Goal: Task Accomplishment & Management: Use online tool/utility

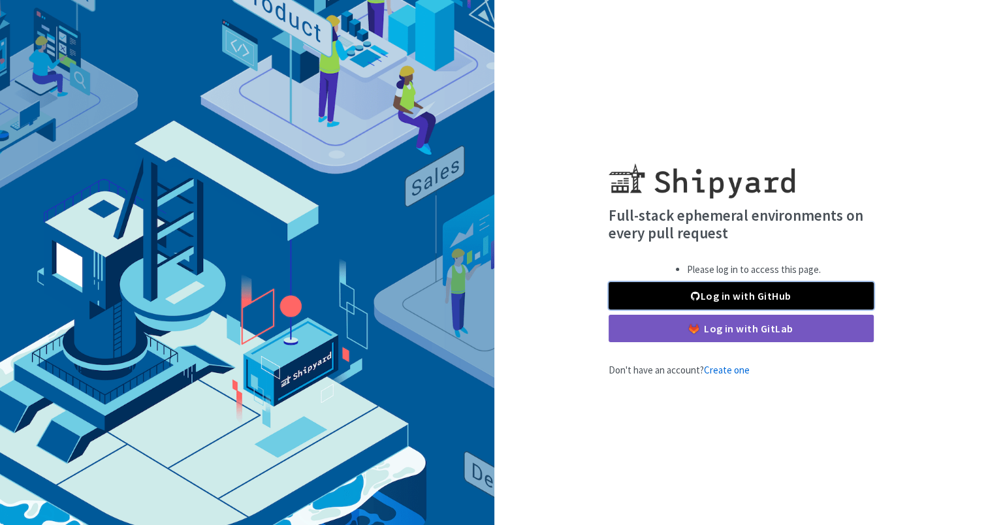
click at [767, 295] on link "Log in with GitHub" at bounding box center [741, 295] width 265 height 27
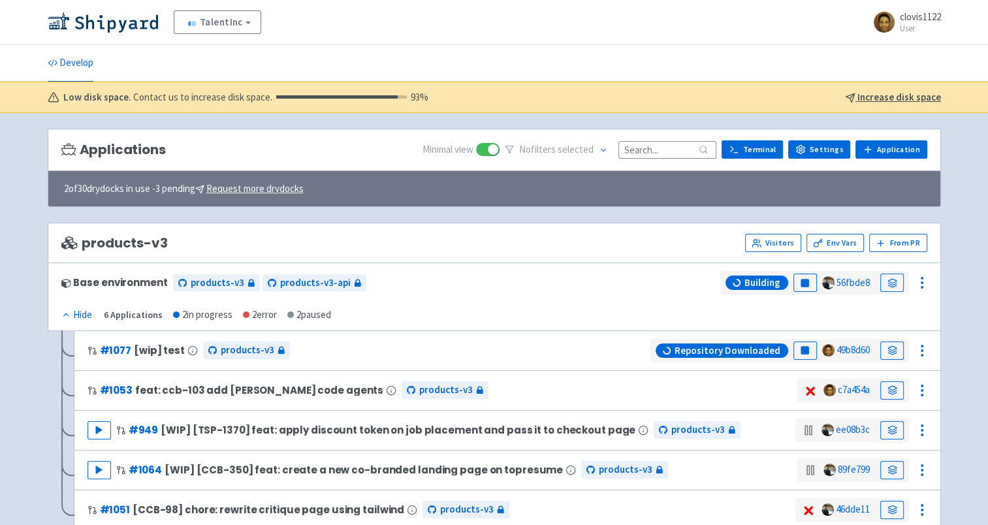
click at [13, 287] on div "TalentInc Recruiter-com View Organizations clovis1122 User Profile Sign out Dev…" at bounding box center [494, 509] width 988 height 1019
click at [14, 287] on div "TalentInc Recruiter-com View Organizations clovis1122 User Profile Sign out Dev…" at bounding box center [494, 509] width 988 height 1019
click at [19, 282] on div "TalentInc Recruiter-com View Organizations clovis1122 User Profile Sign out Dev…" at bounding box center [494, 509] width 988 height 1019
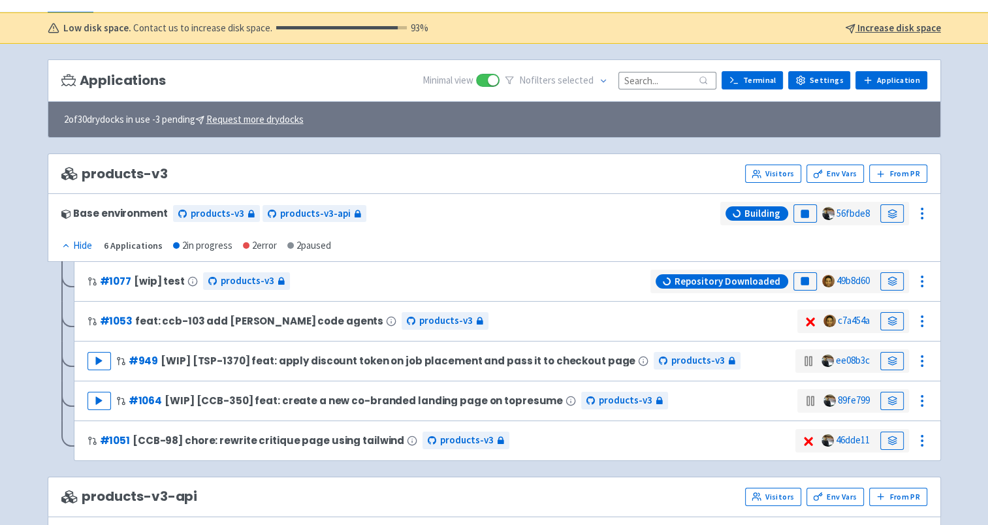
scroll to position [131, 0]
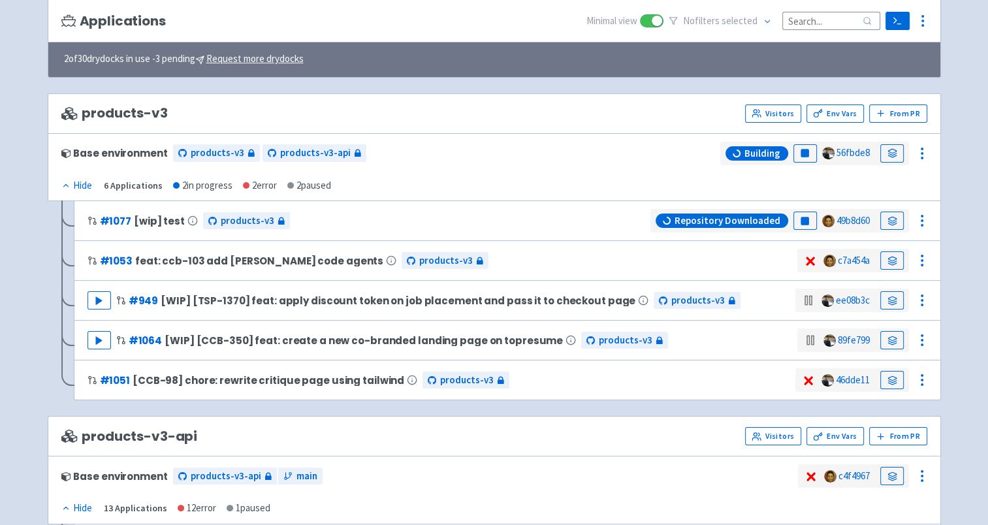
click at [21, 280] on div "TalentInc Recruiter-com View Organizations clovis1122 User Profile Sign out Dev…" at bounding box center [494, 379] width 988 height 1020
click at [892, 219] on icon at bounding box center [893, 221] width 10 height 10
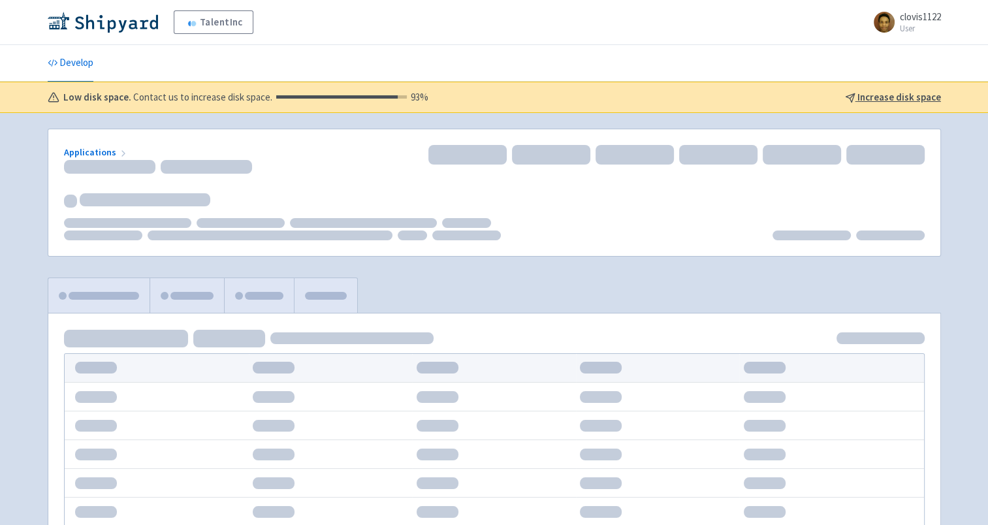
drag, startPoint x: 0, startPoint y: 0, endPoint x: -3, endPoint y: 174, distance: 173.7
click at [0, 174] on html "TalentInc clovis1122 User Profile Sign out Develop Low disk space. %" at bounding box center [494, 262] width 988 height 525
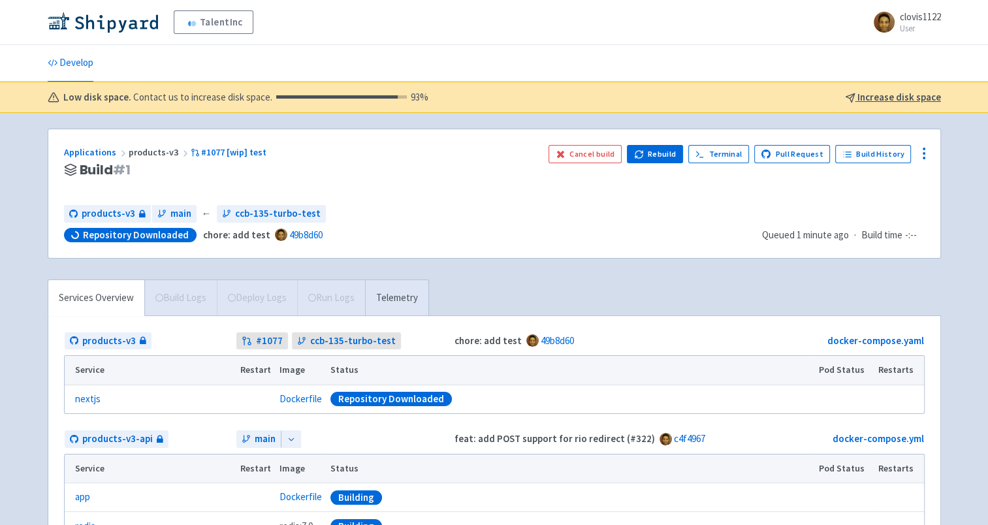
click at [37, 214] on div "Applications products-v3 #1077 [wip] test Build # 1 Cancel build Rebuild Termin…" at bounding box center [494, 361] width 914 height 465
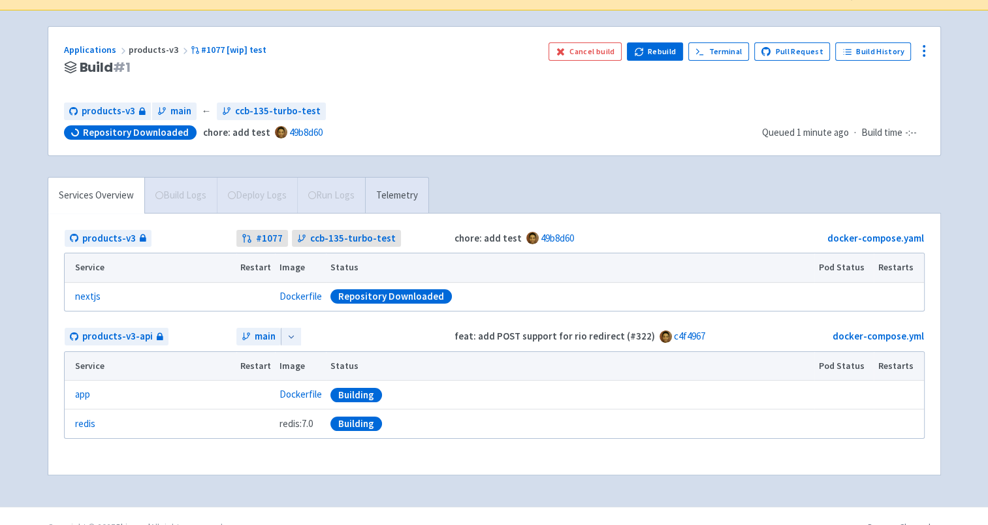
scroll to position [123, 0]
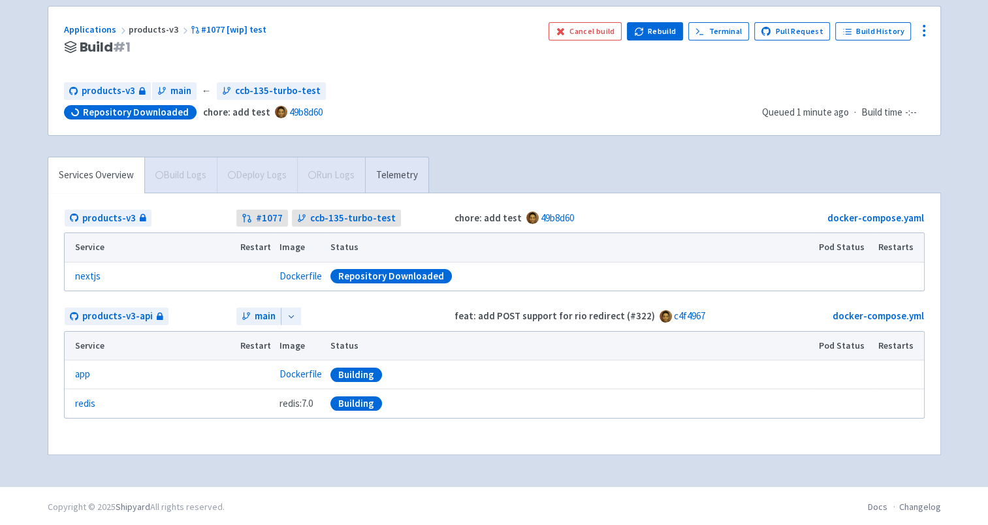
click at [40, 209] on div "Services Overview Build Logs Deploy Logs Run Logs Telemetry products-v3 # 1077 …" at bounding box center [494, 314] width 909 height 314
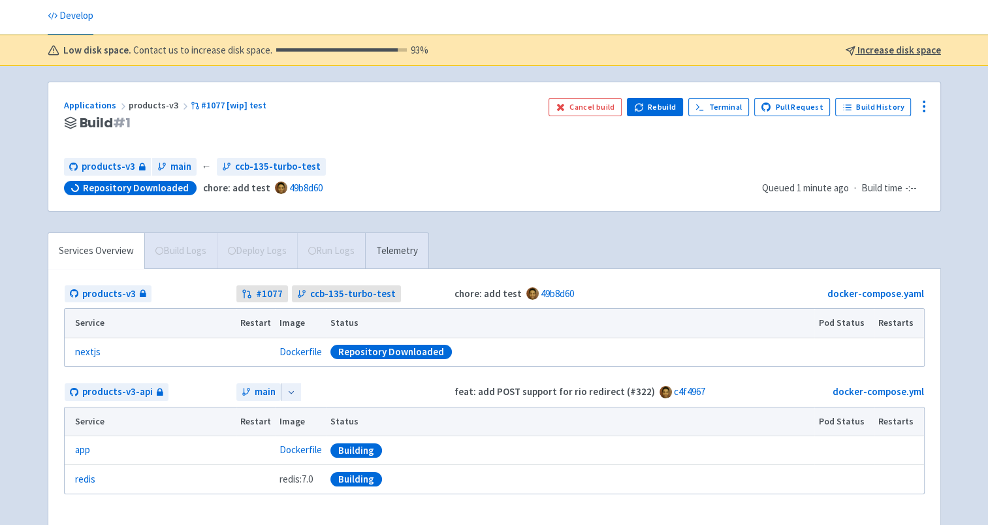
scroll to position [0, 0]
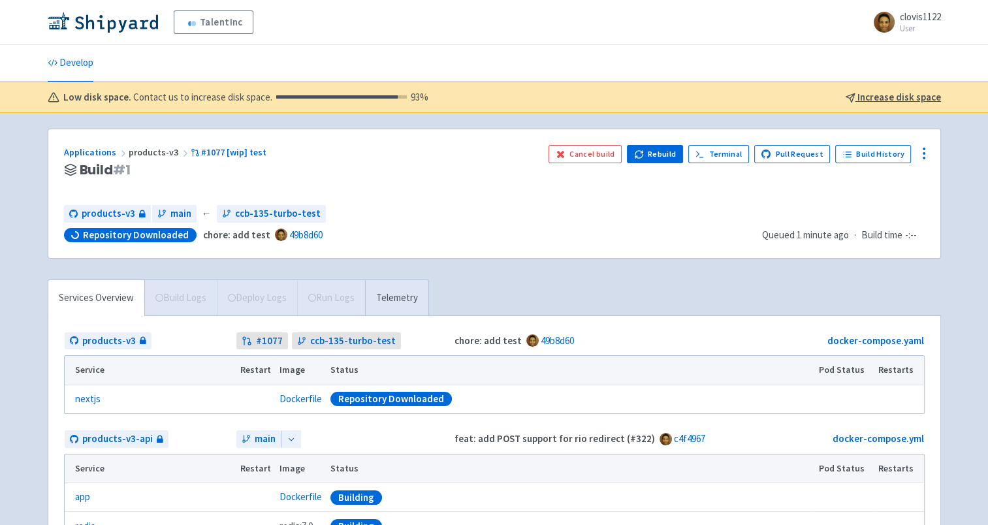
click at [33, 143] on div "TalentInc clovis1122 User Profile Sign out Develop 93 %" at bounding box center [494, 304] width 988 height 609
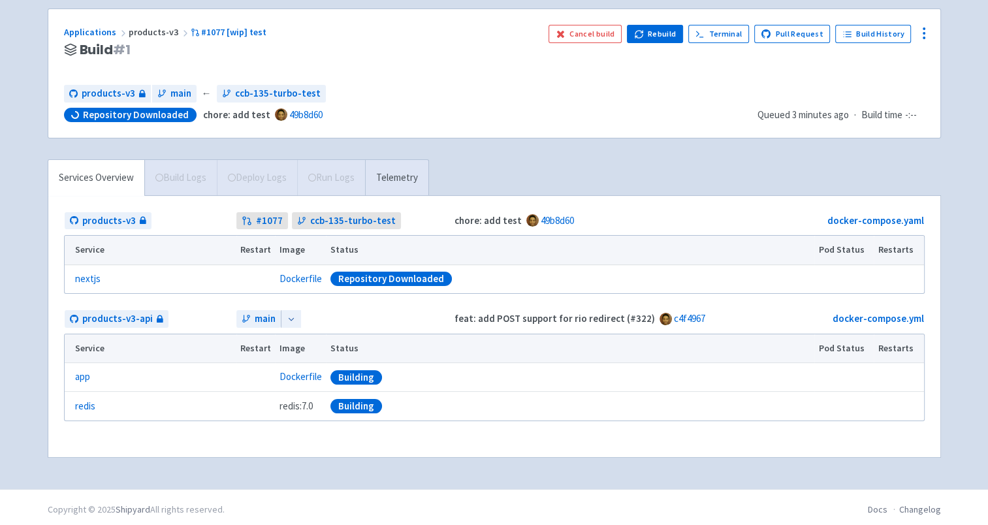
scroll to position [123, 0]
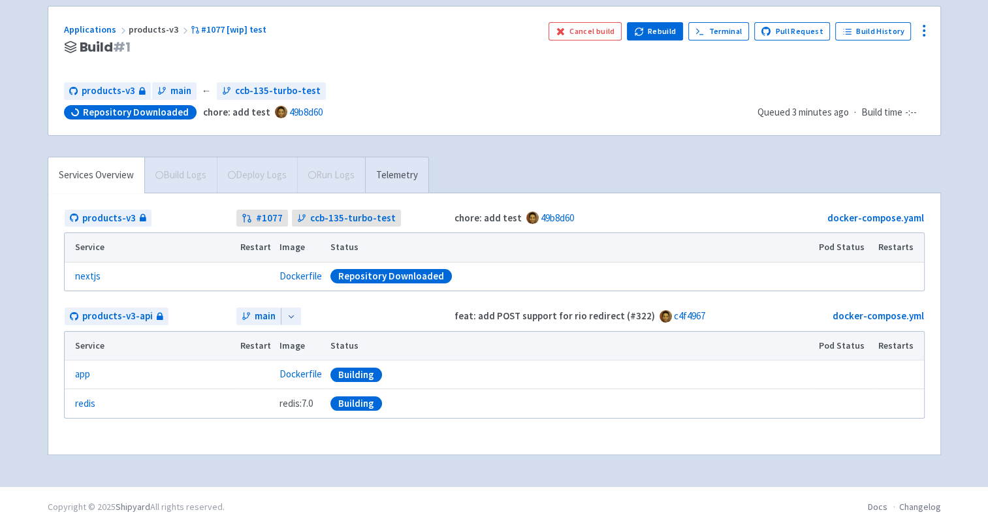
click at [196, 176] on span "Build Logs" at bounding box center [180, 174] width 72 height 35
click at [87, 369] on link "app" at bounding box center [82, 374] width 15 height 15
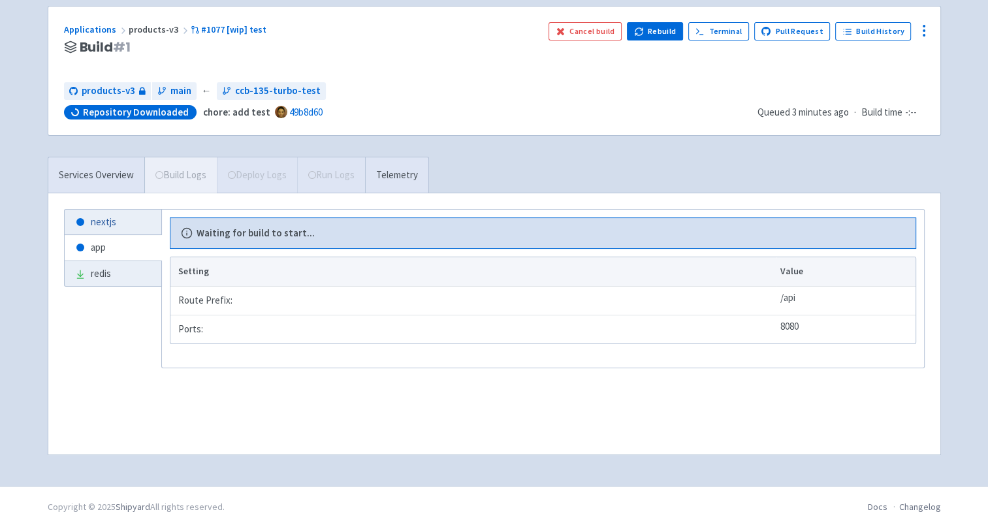
click at [124, 223] on link "nextjs" at bounding box center [113, 222] width 97 height 25
click at [91, 248] on link "app" at bounding box center [113, 247] width 97 height 25
click at [106, 281] on link "redis" at bounding box center [113, 273] width 97 height 25
click at [99, 338] on ul "nextjs app redis" at bounding box center [113, 286] width 98 height 155
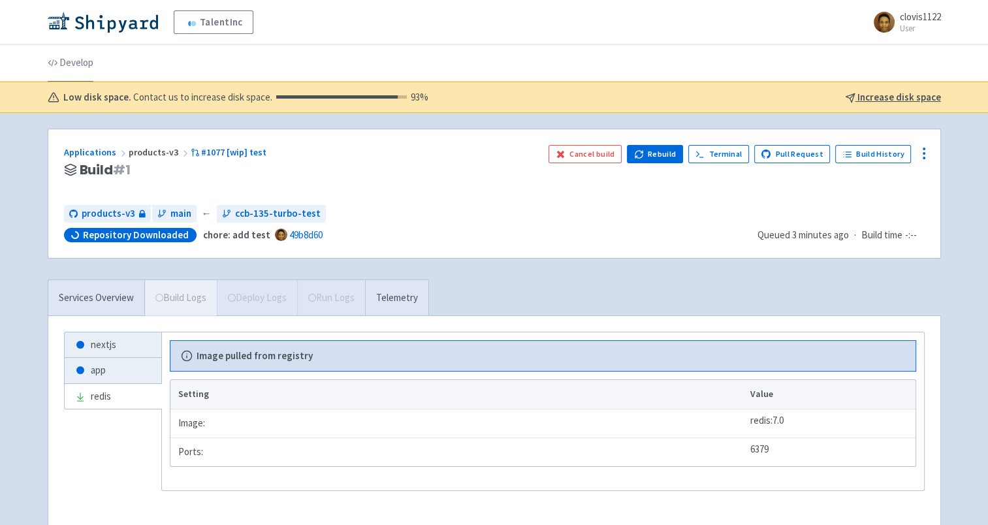
click at [76, 59] on link "Develop" at bounding box center [71, 63] width 46 height 37
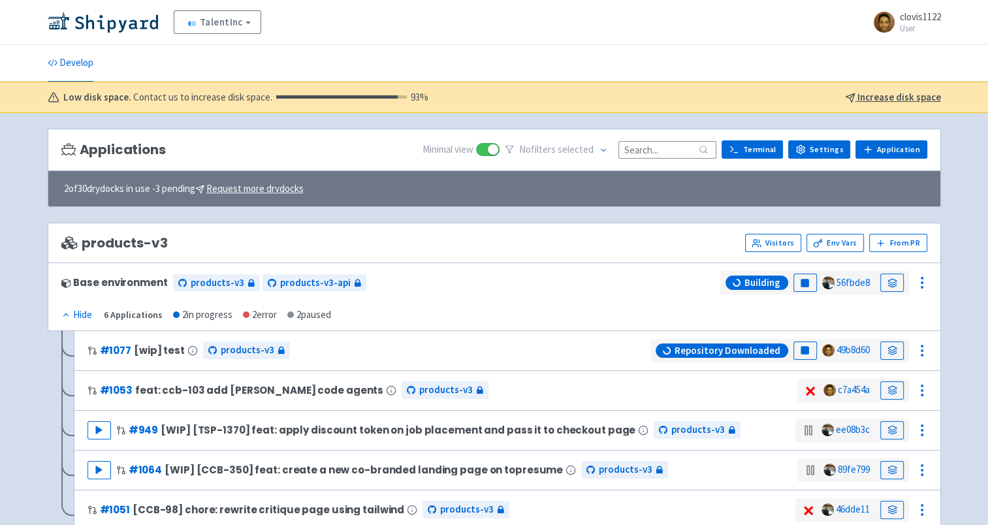
click at [0, 194] on html "TalentInc Recruiter-com View Organizations clovis1122 User Profile Sign out" at bounding box center [494, 262] width 988 height 525
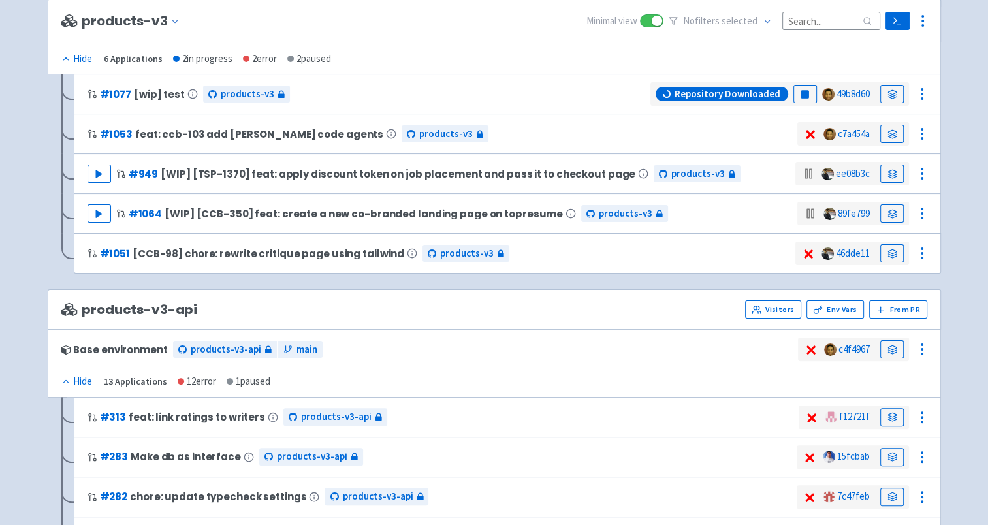
scroll to position [261, 0]
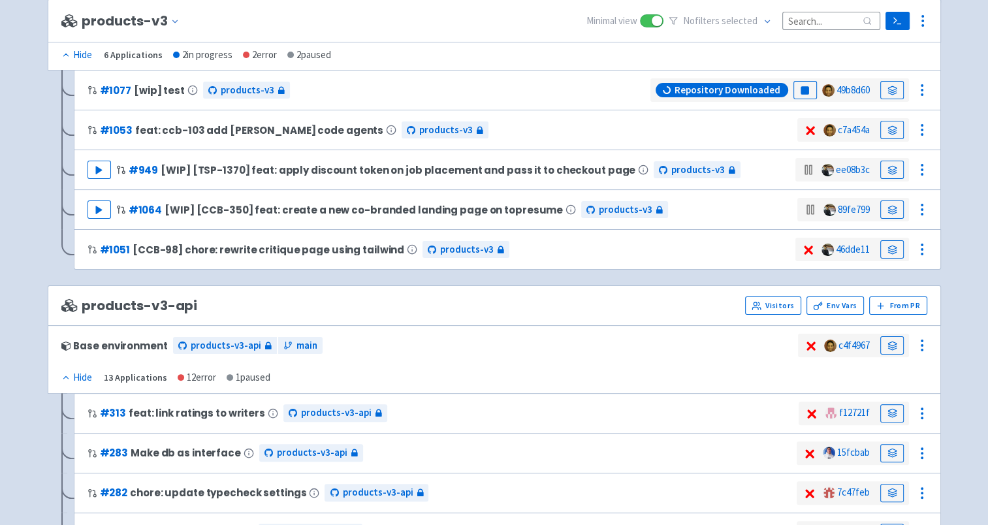
click at [0, 193] on html "TalentInc Recruiter-com View Organizations clovis1122 User Profile Sign out" at bounding box center [494, 1] width 988 height 525
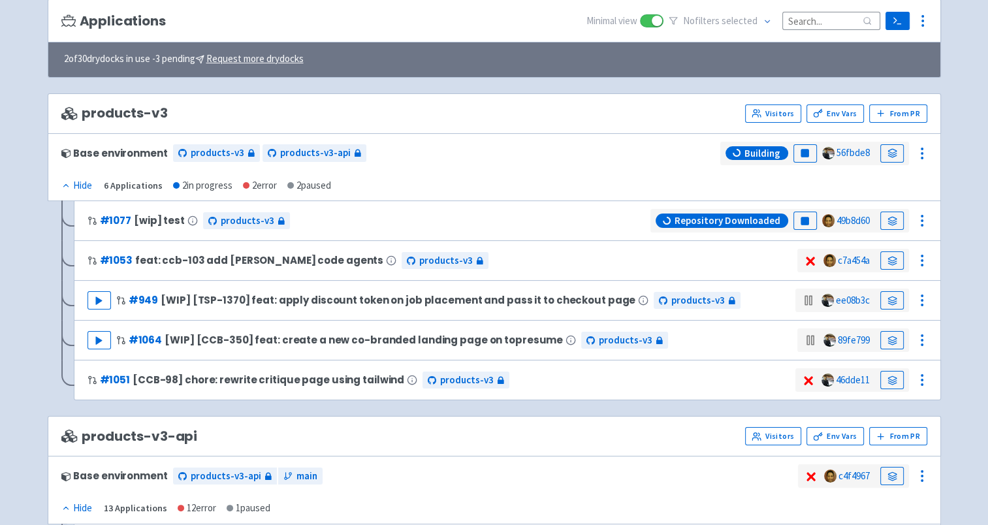
click at [0, 193] on html "TalentInc Recruiter-com View Organizations clovis1122 User Profile Sign out" at bounding box center [494, 131] width 988 height 525
click at [3, 186] on div "TalentInc Recruiter-com View Organizations clovis1122 User Profile Sign out Dev…" at bounding box center [494, 379] width 988 height 1020
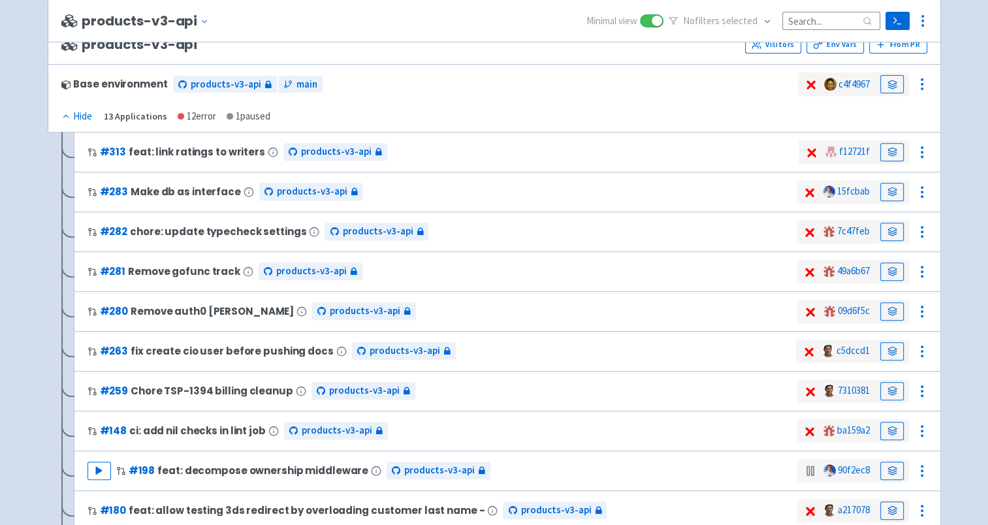
click at [3, 186] on div "TalentInc Recruiter-com View Organizations clovis1122 User Profile Sign out Dev…" at bounding box center [494, 328] width 988 height 1701
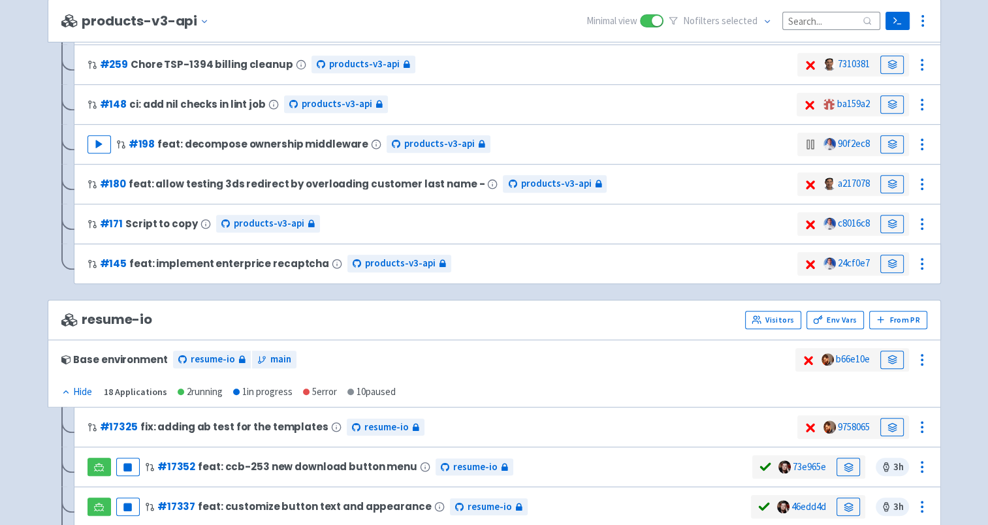
click at [3, 186] on div "TalentInc Recruiter-com View Organizations clovis1122 User Profile Sign out Dev…" at bounding box center [494, 1] width 988 height 1701
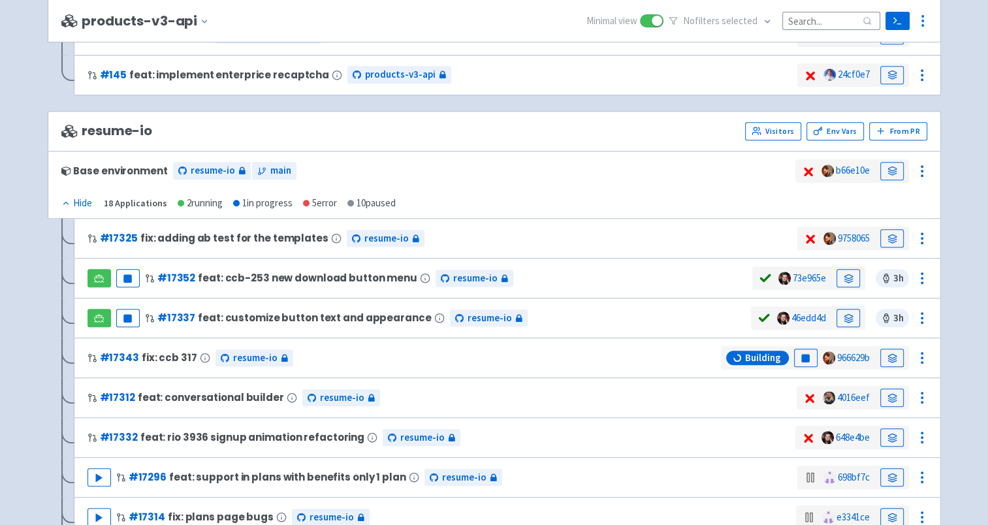
scroll to position [1045, 0]
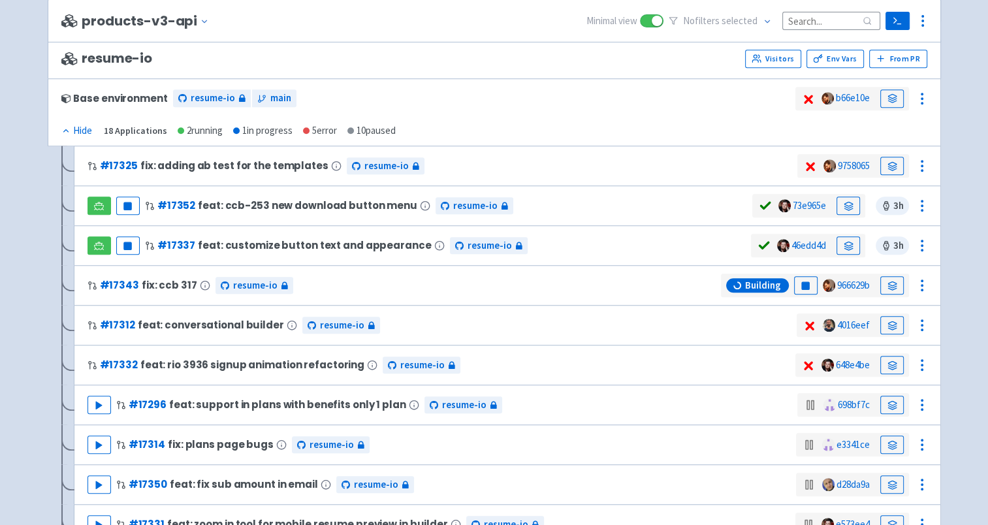
click at [600, 244] on div "Pause # 17337 feat: customize button text and appearance resume-io" at bounding box center [420, 246] width 664 height 24
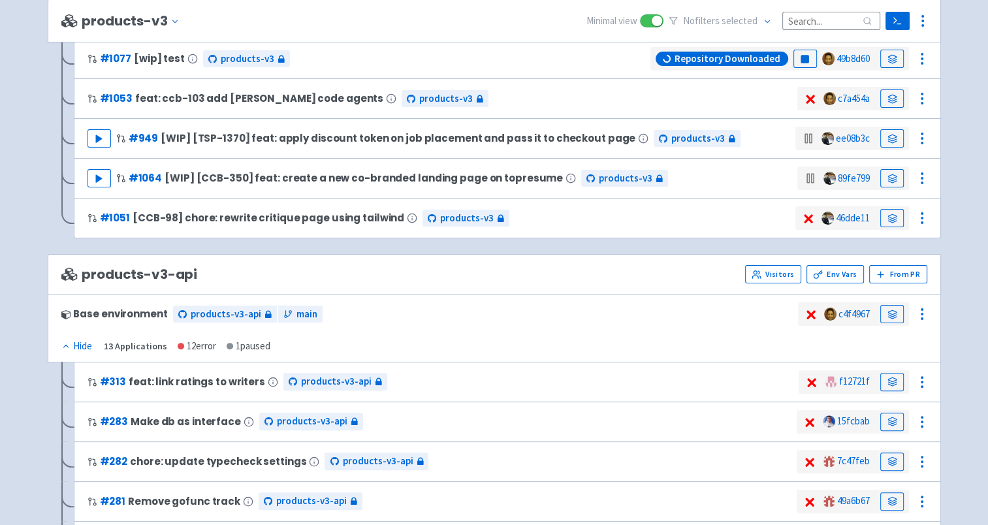
scroll to position [0, 0]
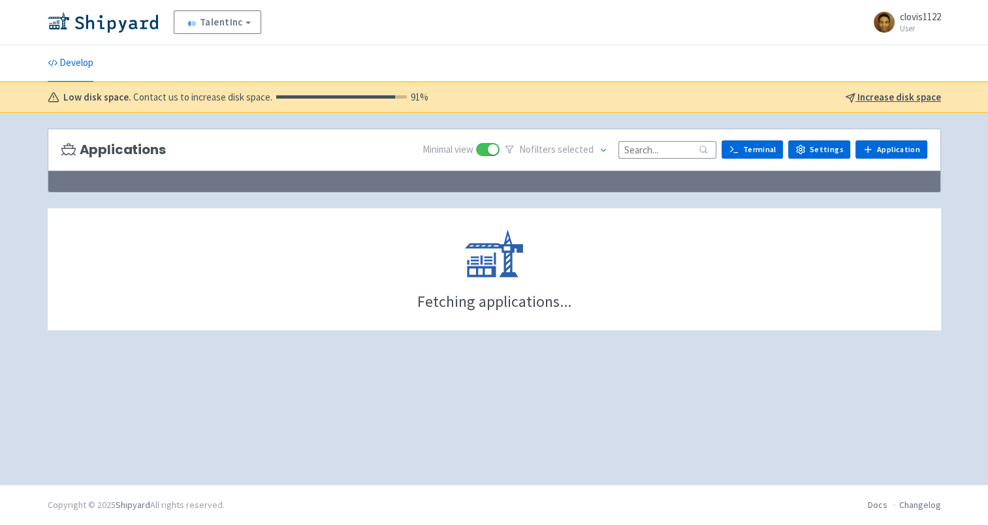
click at [13, 116] on div "TalentInc Recruiter-com View Organizations clovis1122 User Profile Sign out Dev…" at bounding box center [494, 242] width 988 height 485
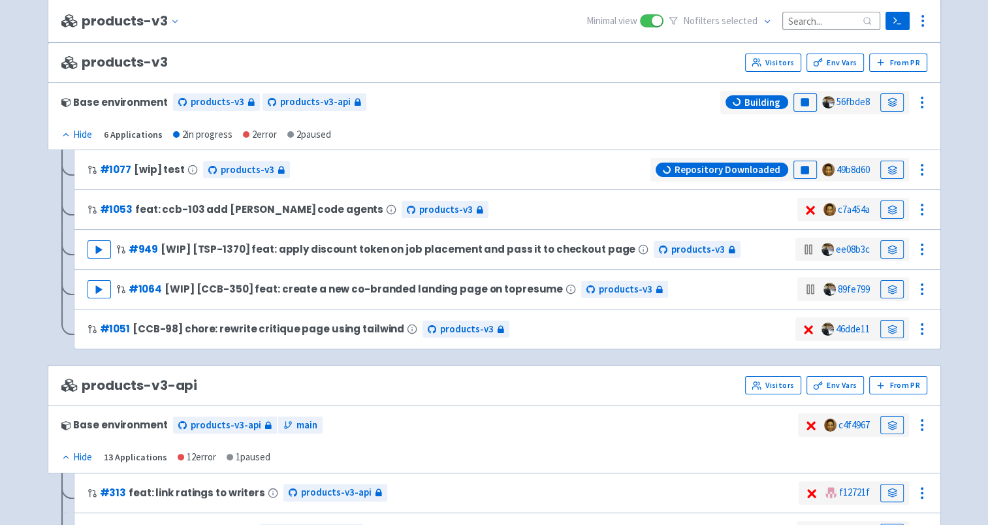
scroll to position [131, 0]
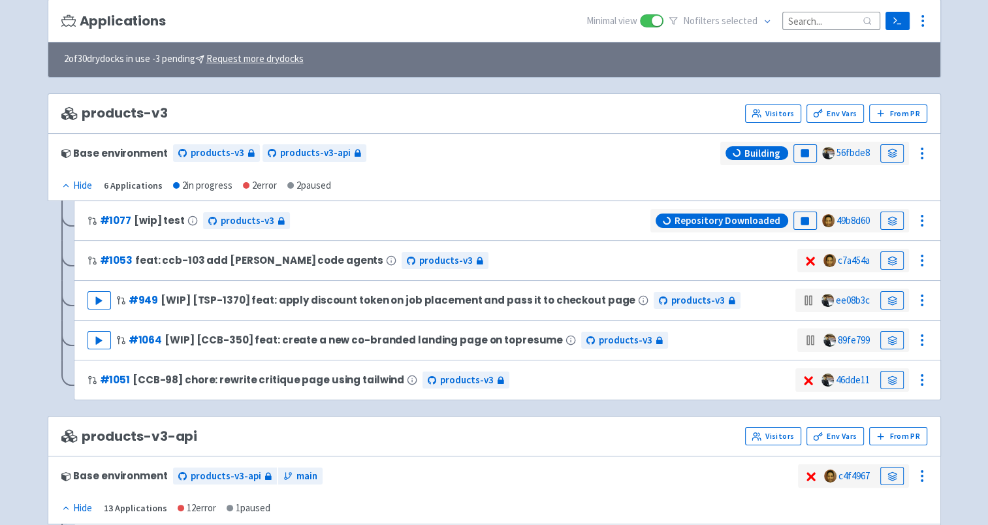
click at [6, 122] on div "TalentInc Recruiter-com View Organizations clovis1122 User Profile Sign out Dev…" at bounding box center [494, 379] width 988 height 1020
click at [888, 216] on icon at bounding box center [893, 221] width 10 height 10
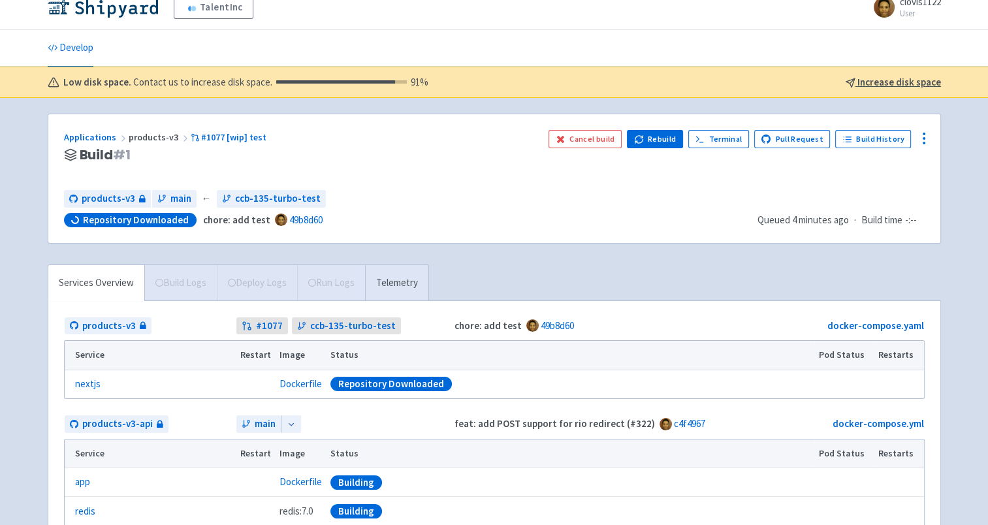
scroll to position [123, 0]
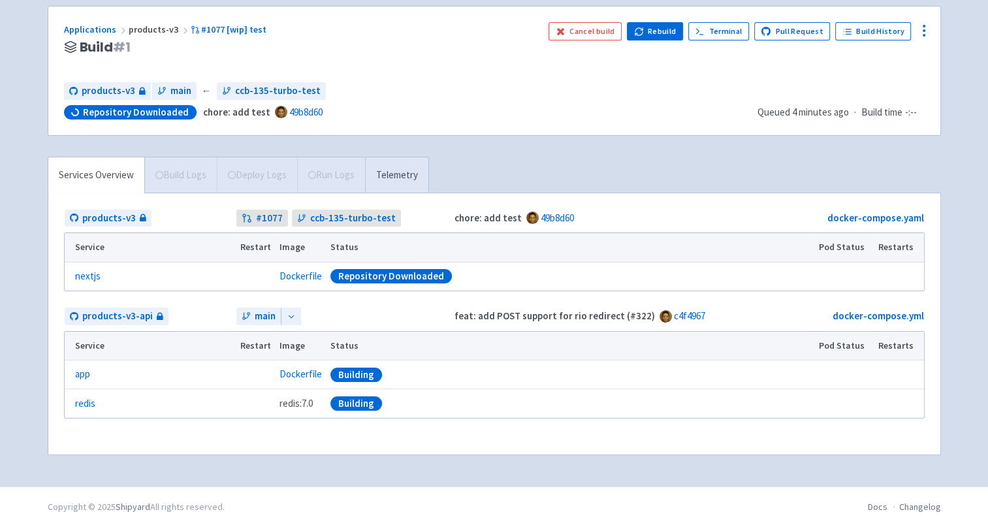
click at [40, 261] on div "Services Overview Build Logs Deploy Logs Run Logs Telemetry products-v3 # 1077 …" at bounding box center [494, 314] width 909 height 314
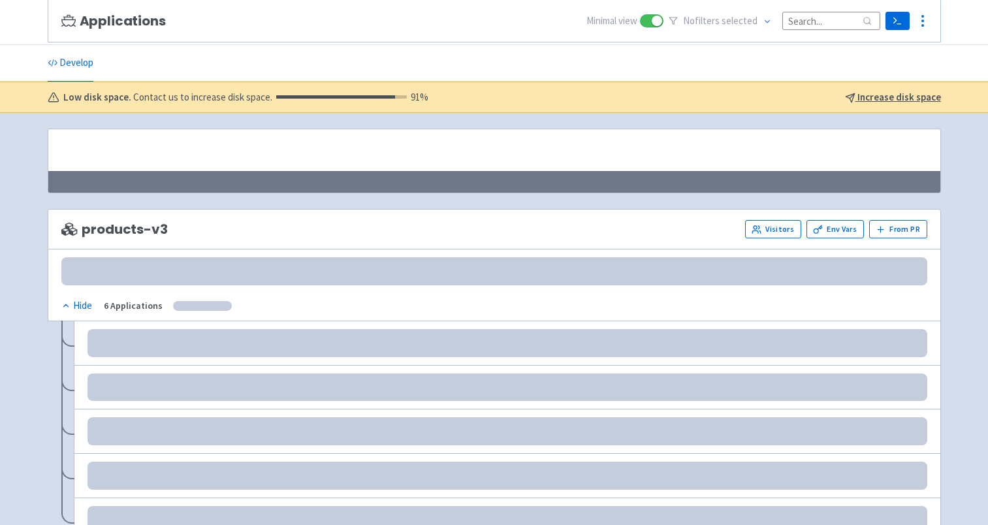
scroll to position [131, 0]
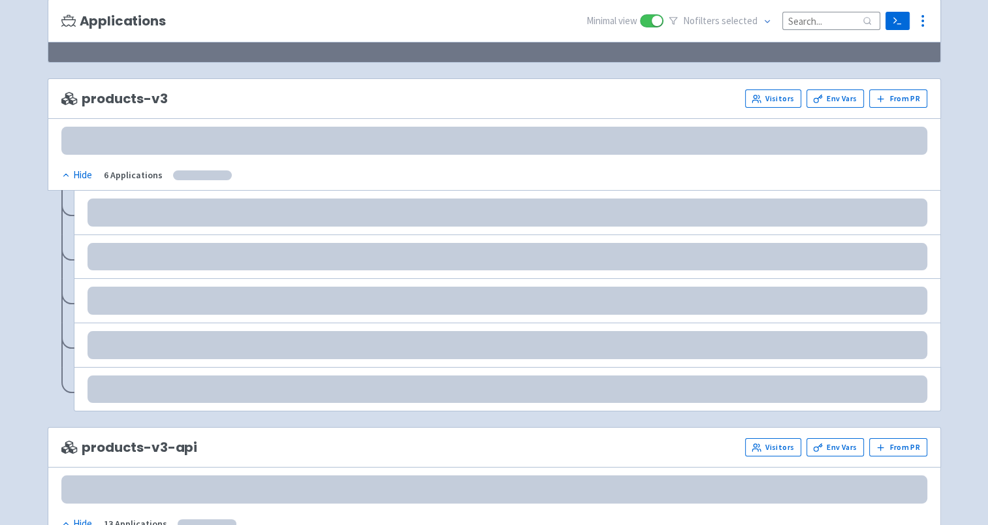
click at [0, 126] on html "TalentInc Recruiter-com View Organizations clovis1122 User Profile Sign out" at bounding box center [494, 131] width 988 height 525
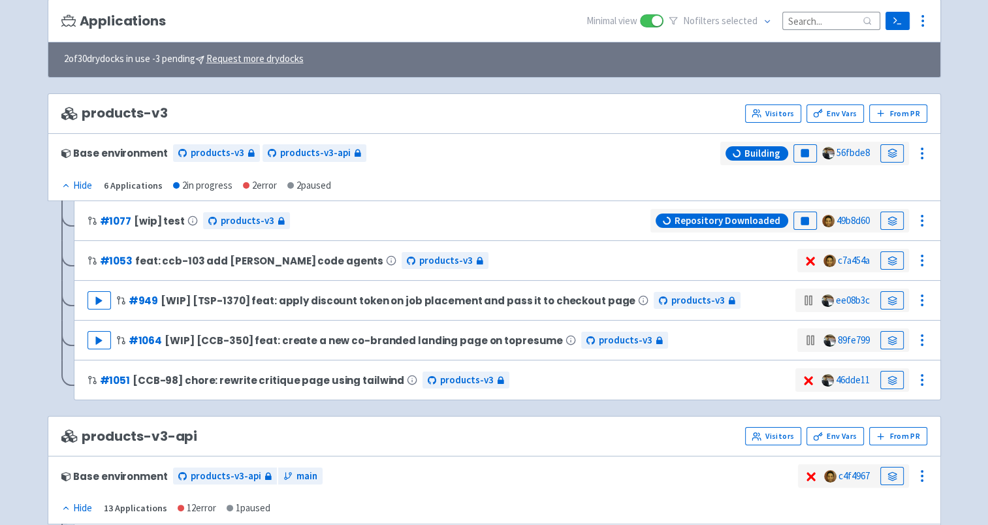
click at [1, 214] on div "TalentInc Recruiter-com View Organizations clovis1122 User Profile Sign out Dev…" at bounding box center [494, 379] width 988 height 1020
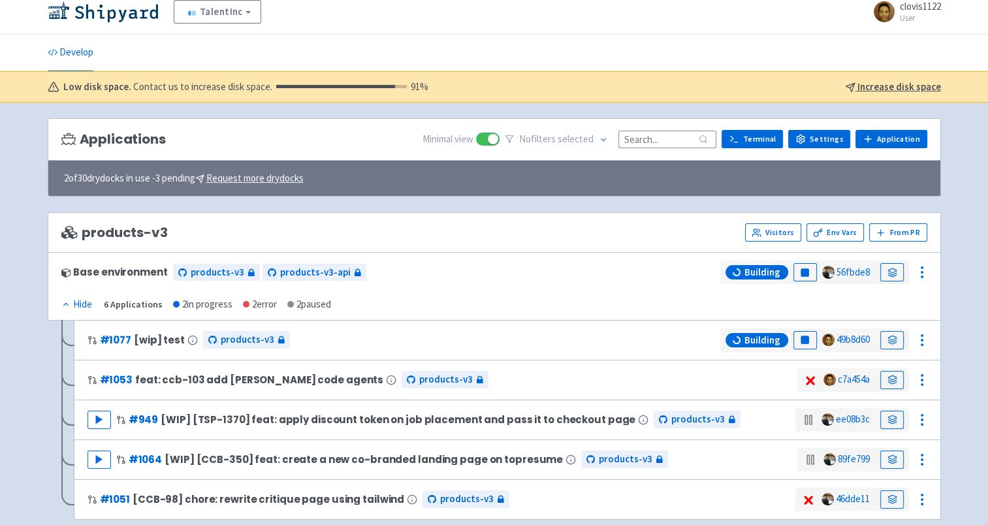
scroll to position [0, 0]
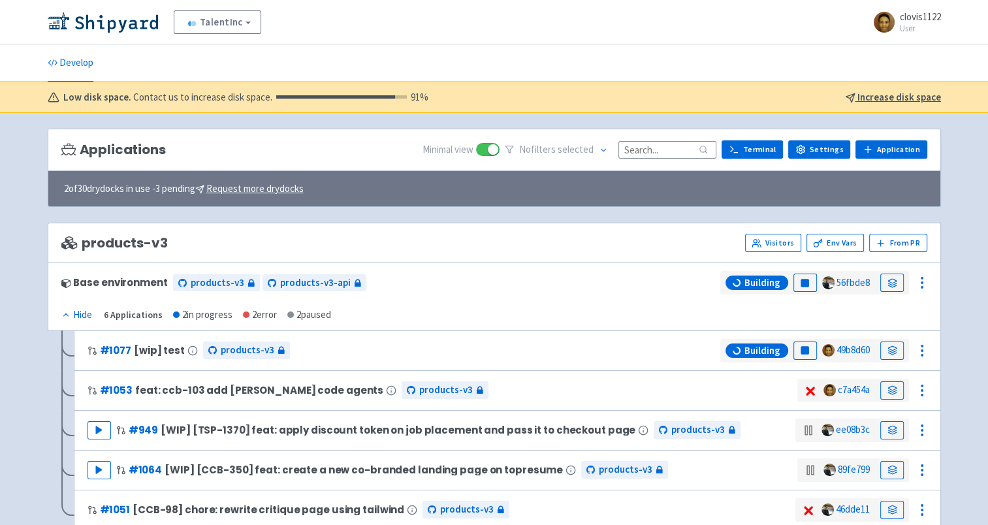
click at [1, 292] on div "TalentInc Recruiter-com View Organizations clovis1122 User Profile Sign out Dev…" at bounding box center [494, 509] width 988 height 1019
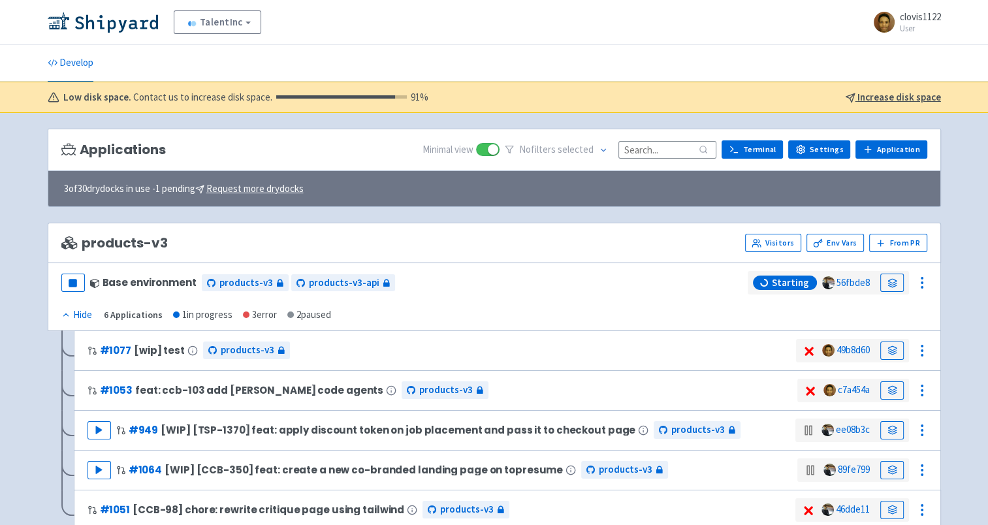
click at [1, 292] on div "TalentInc Recruiter-com View Organizations clovis1122 User Profile Sign out Dev…" at bounding box center [494, 509] width 988 height 1019
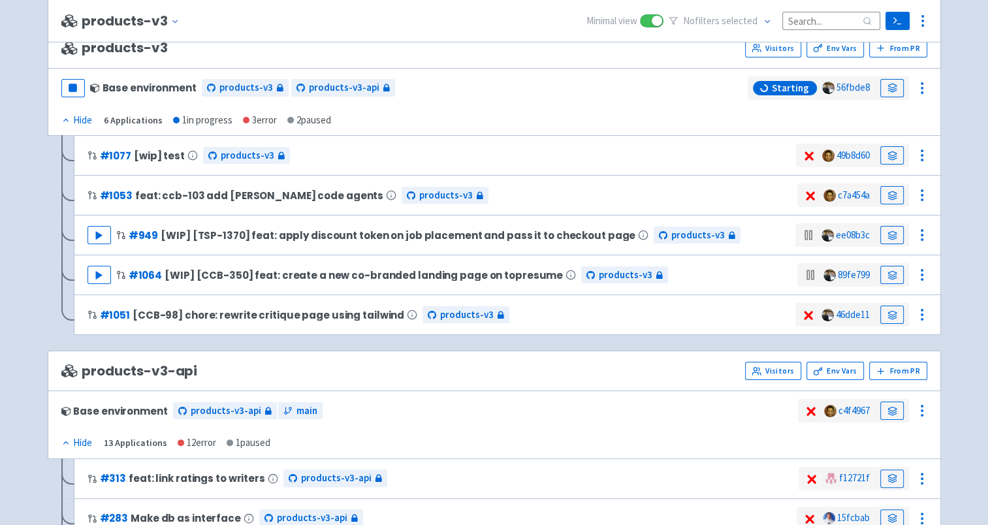
click at [1, 292] on div "TalentInc Recruiter-com View Organizations clovis1122 User Profile Sign out Dev…" at bounding box center [494, 314] width 988 height 1020
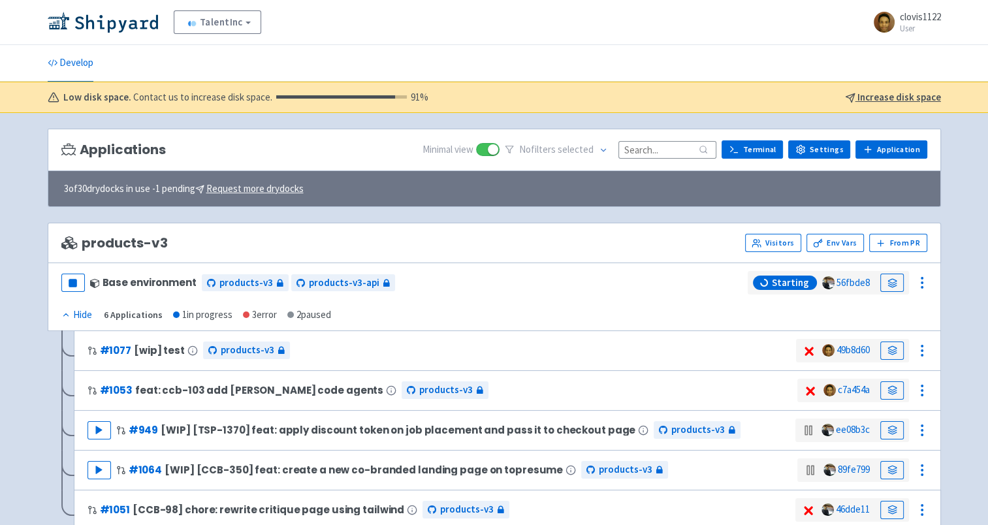
click at [888, 342] on link at bounding box center [892, 351] width 24 height 18
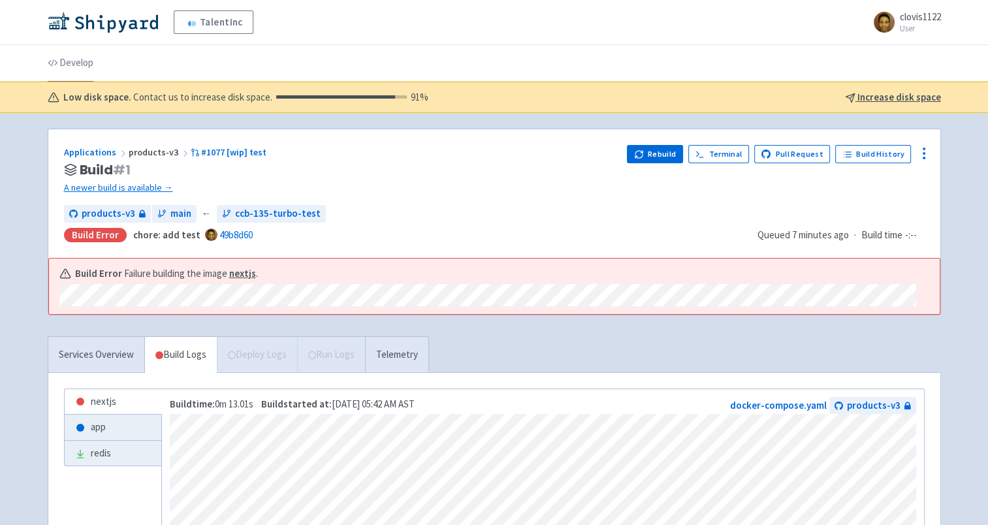
click at [74, 65] on link "Develop" at bounding box center [71, 63] width 46 height 37
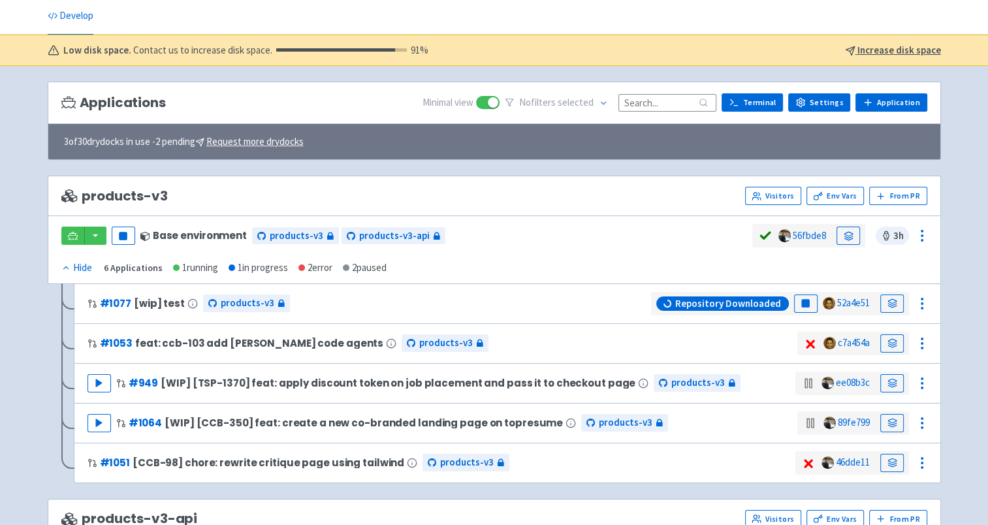
scroll to position [65, 0]
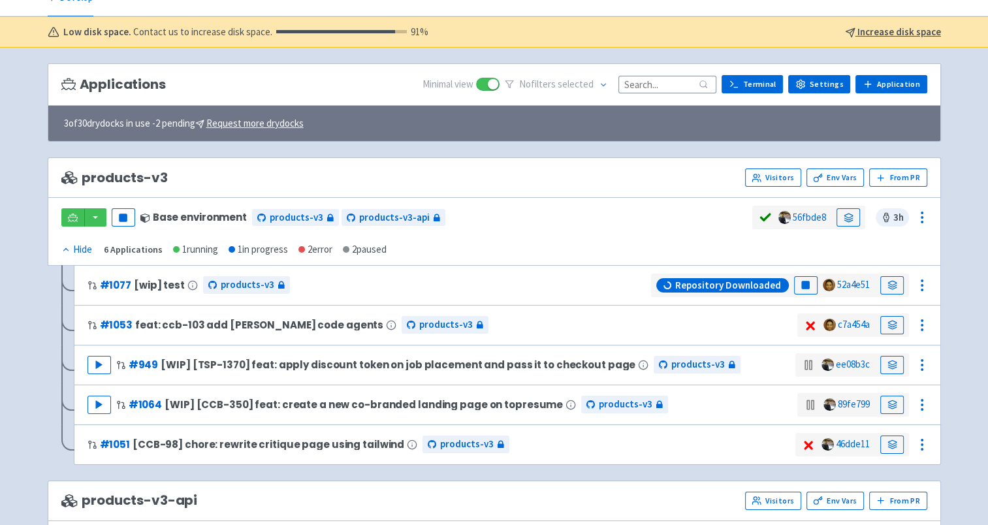
click at [10, 175] on div "TalentInc Recruiter-com View Organizations clovis1122 User Profile Sign out Dev…" at bounding box center [494, 444] width 988 height 1019
click at [126, 219] on icon "button" at bounding box center [123, 218] width 10 height 10
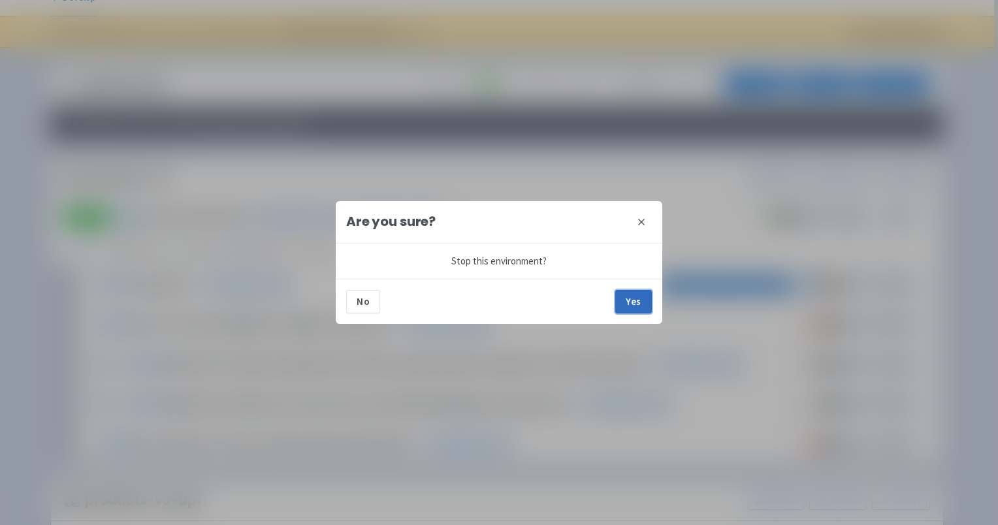
click at [646, 301] on button "Yes" at bounding box center [633, 302] width 37 height 24
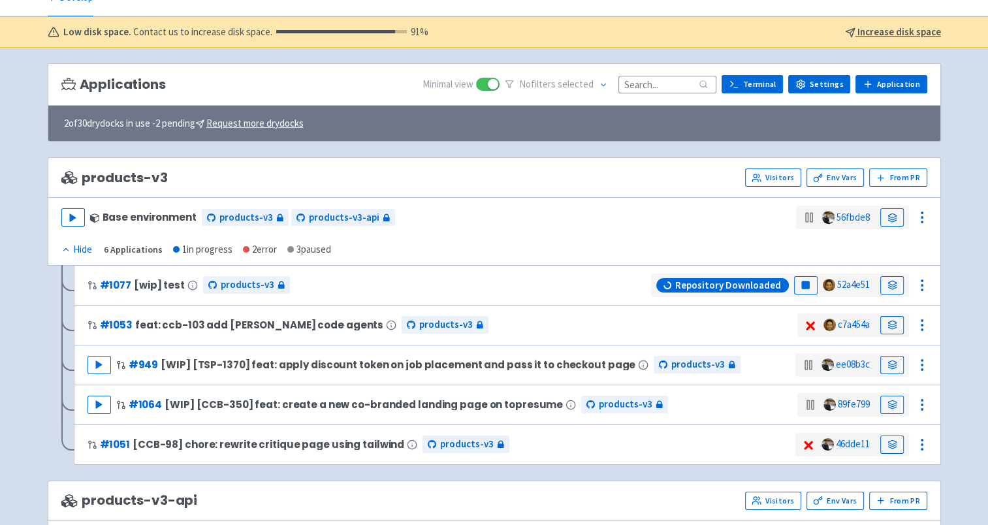
click at [536, 206] on div "Play Base environment products-v3 products-v3-api" at bounding box center [428, 218] width 735 height 24
click at [504, 200] on div "Play Base environment products-v3 products-v3-api 56fbde8 Hide Show 6 Applicati…" at bounding box center [494, 231] width 893 height 69
click at [892, 280] on icon at bounding box center [893, 285] width 10 height 10
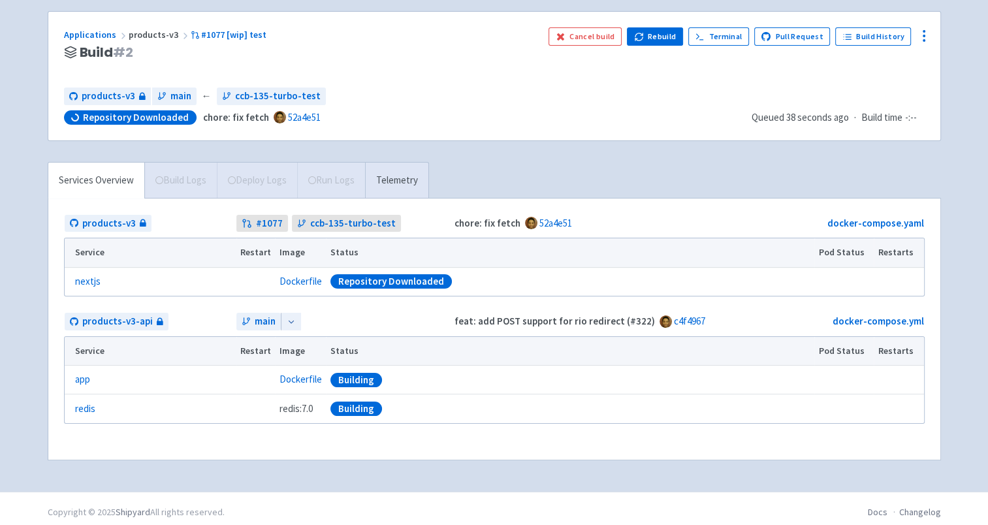
scroll to position [123, 0]
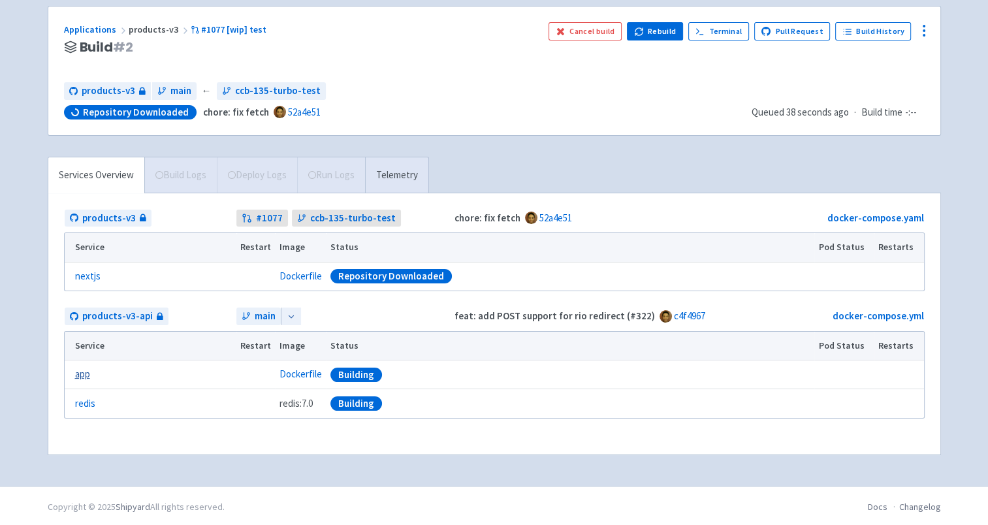
click at [84, 376] on link "app" at bounding box center [82, 374] width 15 height 15
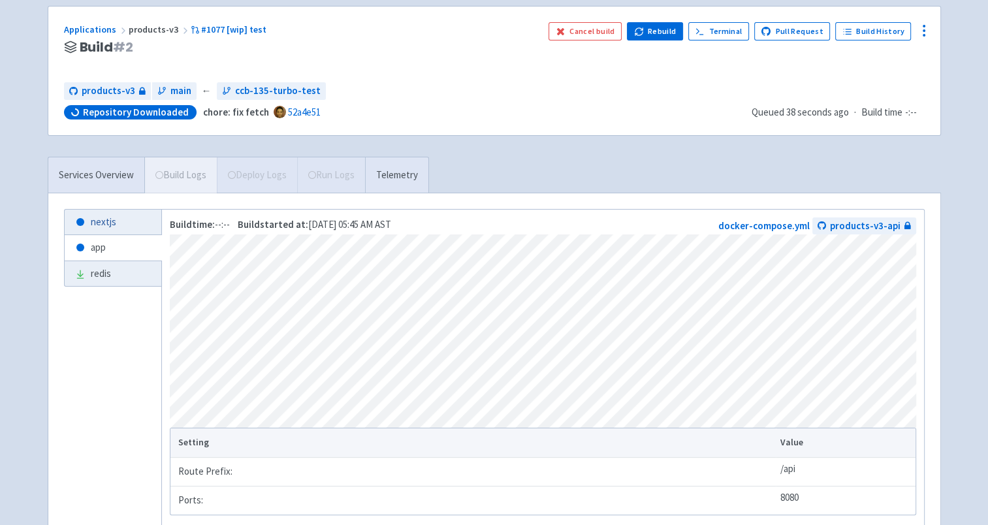
click at [137, 223] on link "nextjs" at bounding box center [113, 222] width 97 height 25
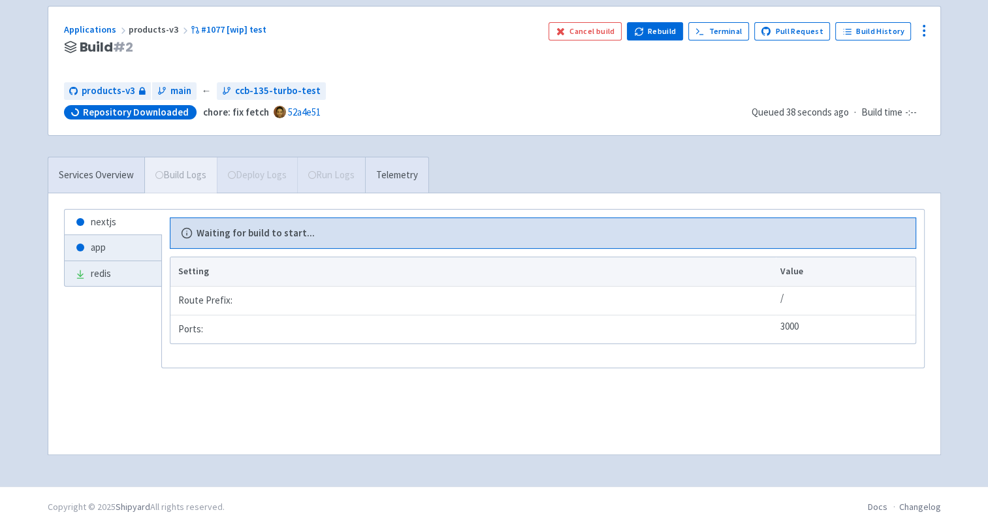
click at [109, 358] on ul "nextjs app redis" at bounding box center [113, 286] width 98 height 155
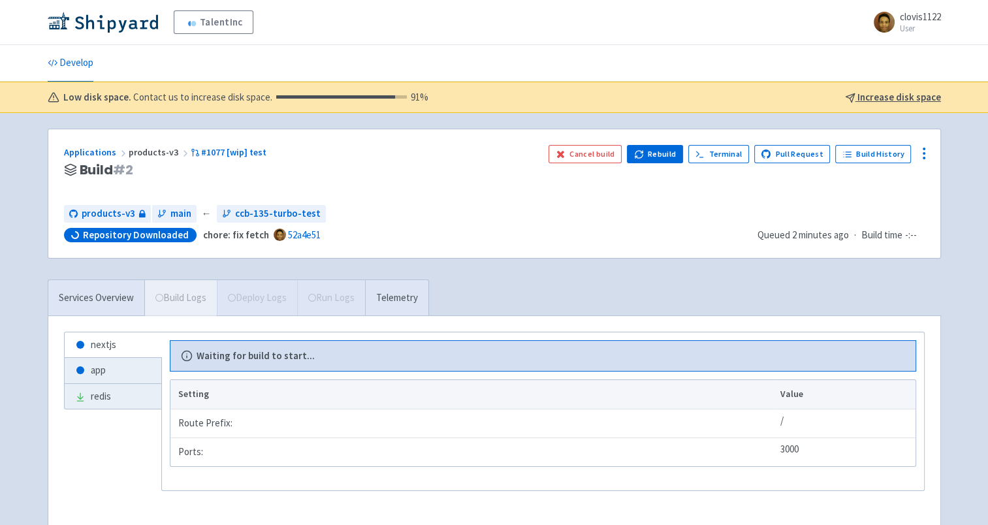
click at [0, 135] on div "TalentInc clovis1122 User Profile Sign out Develop 91 %" at bounding box center [494, 304] width 988 height 609
click at [67, 61] on link "Develop" at bounding box center [71, 63] width 46 height 37
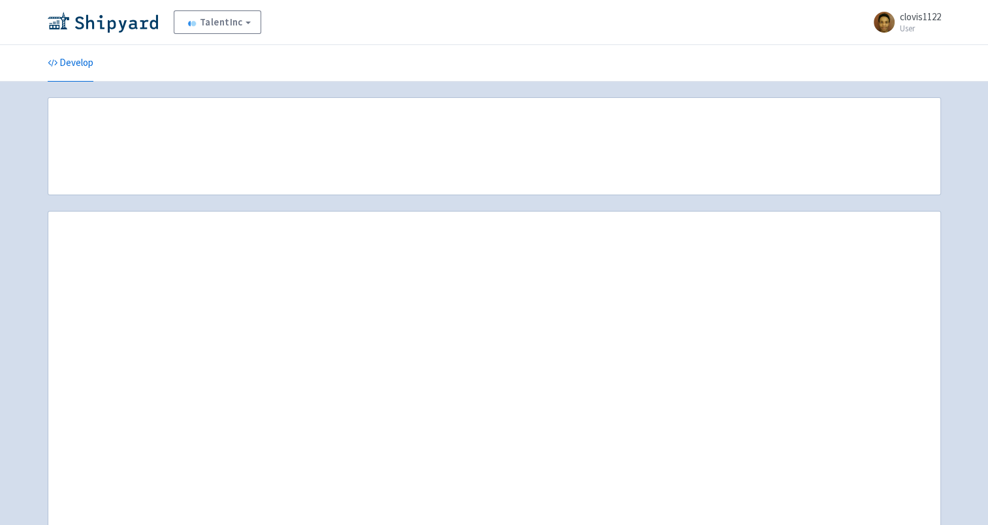
click at [21, 154] on div "TalentInc Recruiter-com View Organizations clovis1122 User Profile Sign out Dev…" at bounding box center [494, 292] width 988 height 585
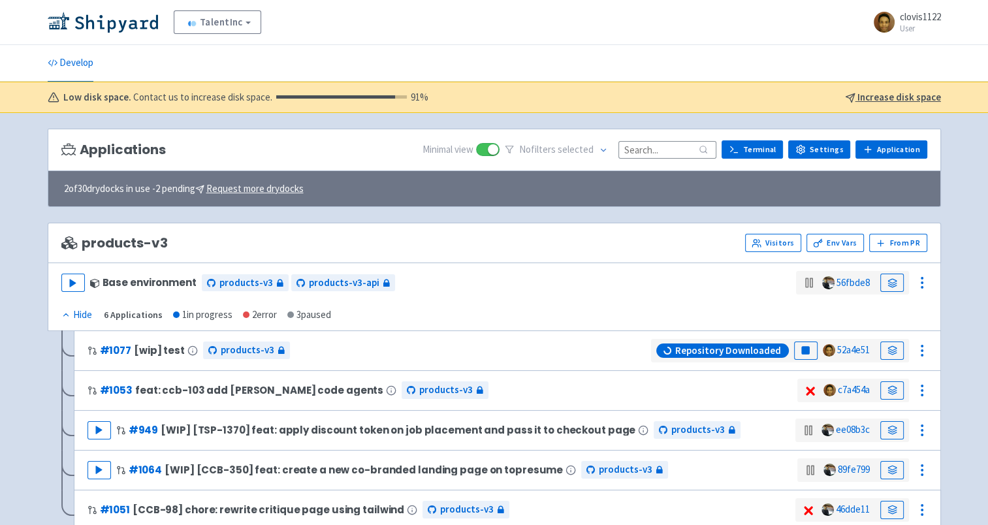
click at [22, 153] on div "TalentInc Recruiter-com View Organizations clovis1122 User Profile Sign out Dev…" at bounding box center [494, 509] width 988 height 1019
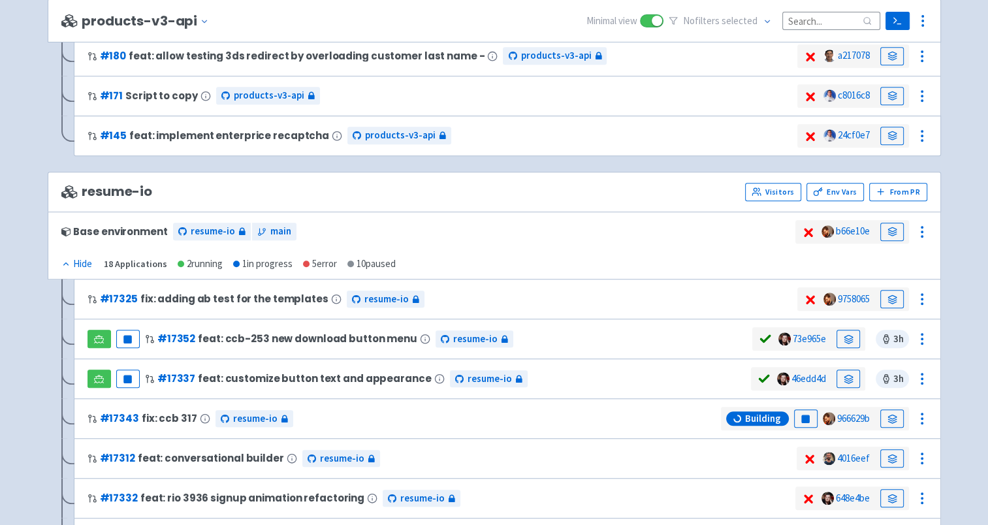
scroll to position [1110, 0]
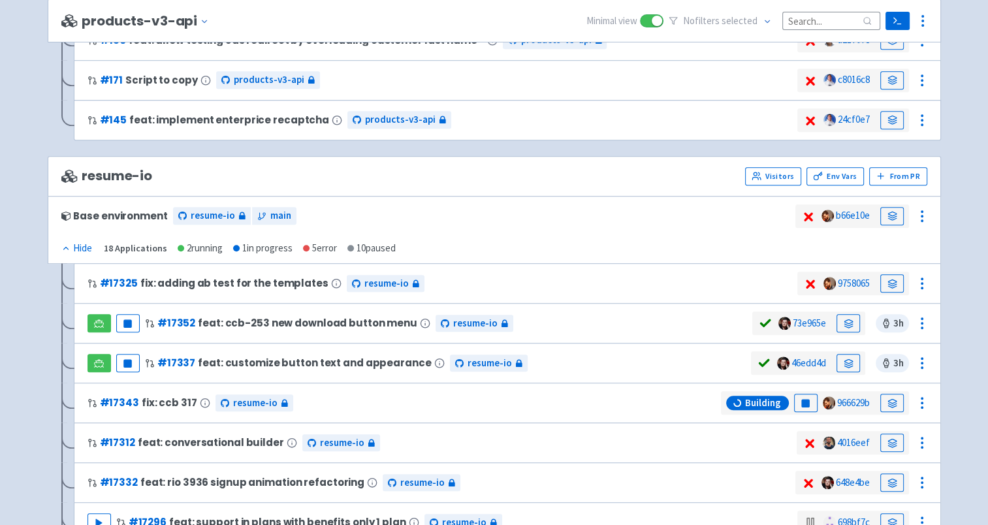
scroll to position [980, 0]
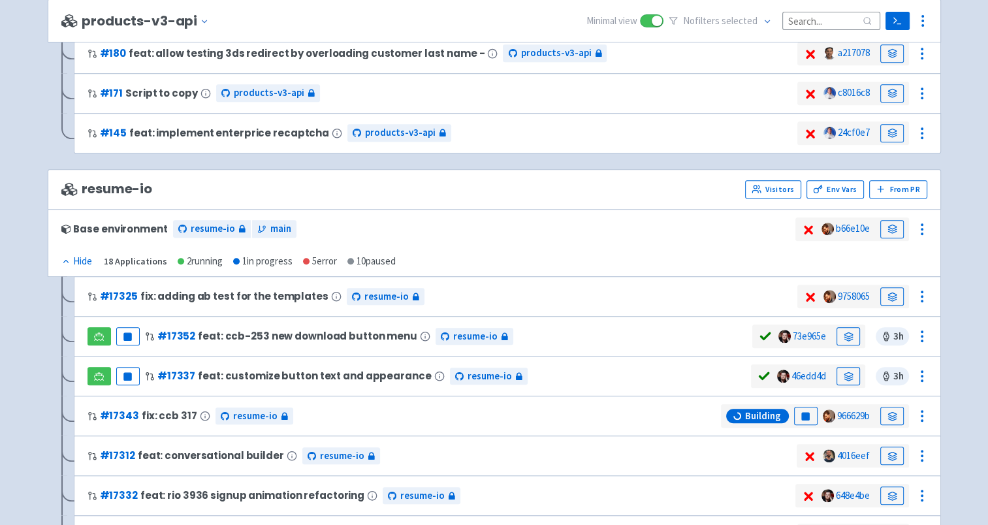
click at [18, 271] on div "TalentInc Recruiter-com View Organizations clovis1122 User Profile Sign out Dev…" at bounding box center [494, 2] width 988 height 1965
click at [16, 300] on div "TalentInc Recruiter-com View Organizations clovis1122 User Profile Sign out Dev…" at bounding box center [494, 2] width 988 height 1965
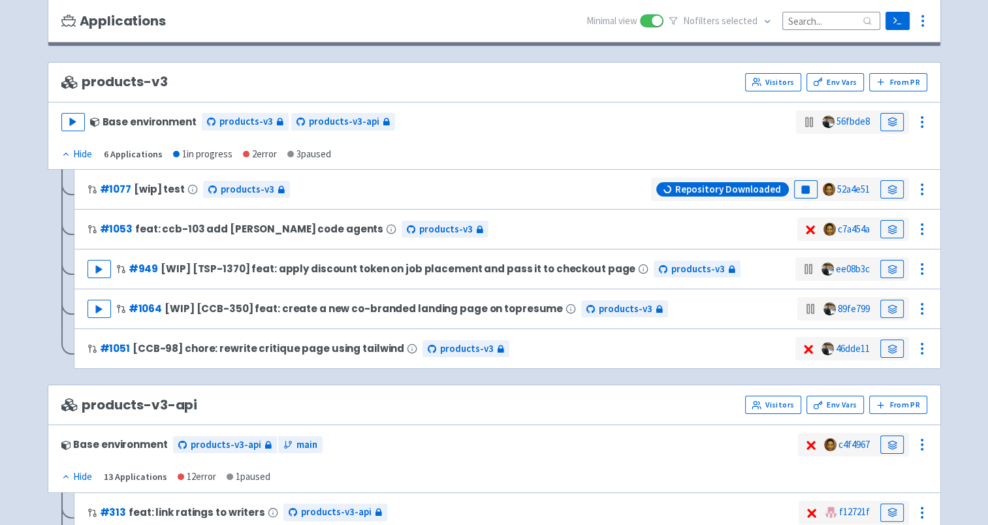
scroll to position [0, 0]
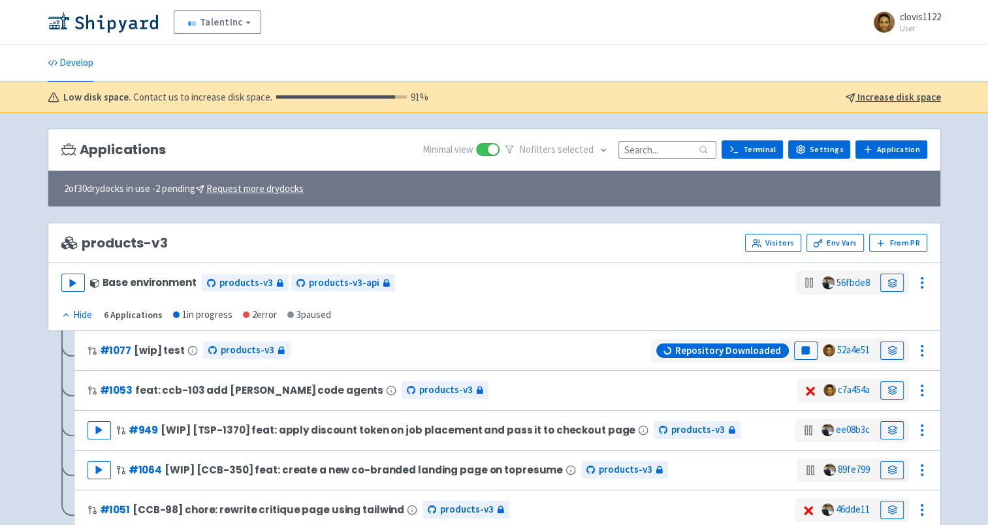
click at [899, 346] on link at bounding box center [892, 351] width 24 height 18
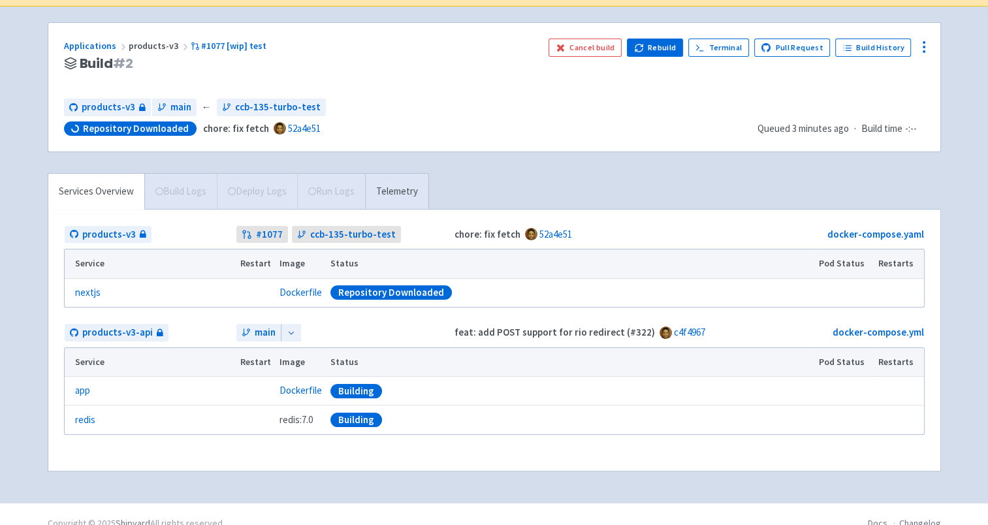
scroll to position [57, 0]
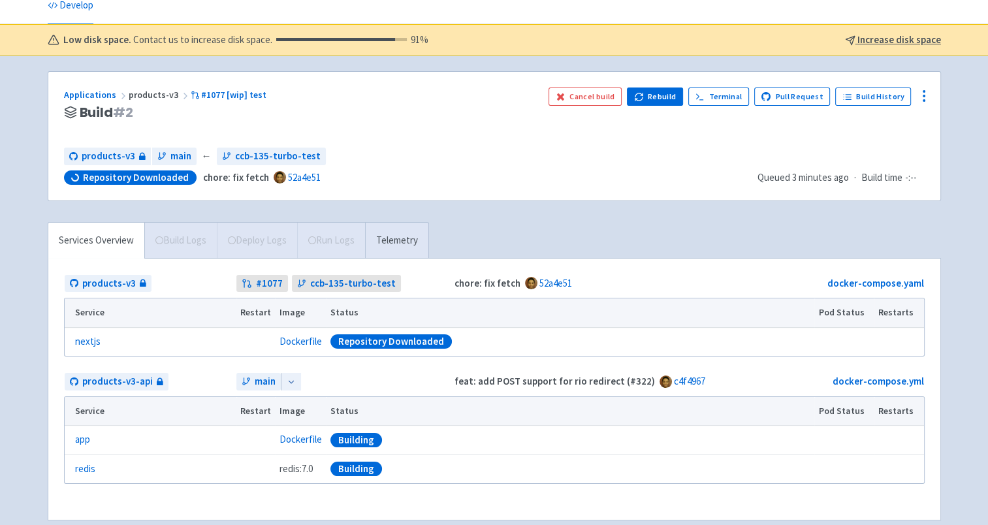
click at [14, 351] on div "TalentInc clovis1122 User Profile Sign out Develop 91 %" at bounding box center [494, 247] width 988 height 609
click at [76, 439] on link "app" at bounding box center [82, 439] width 15 height 15
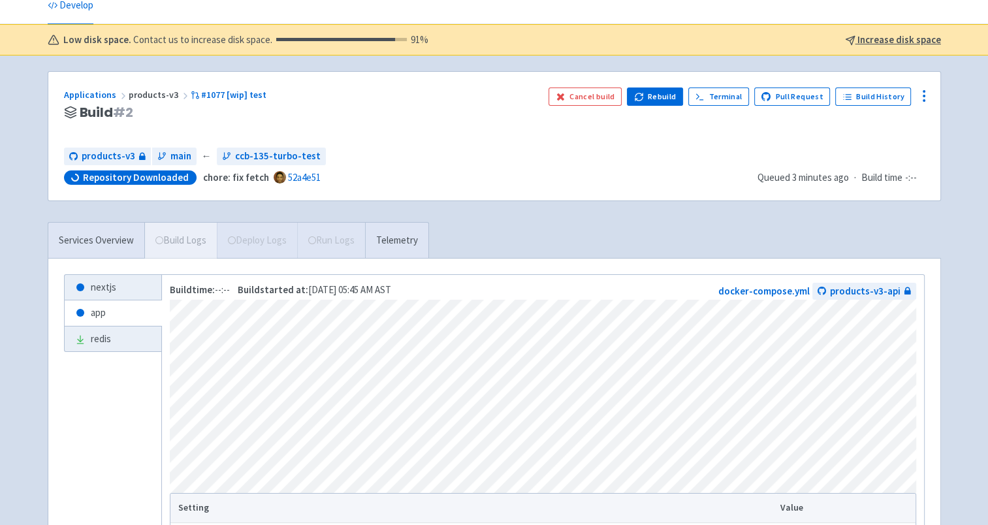
click at [119, 425] on ul "nextjs app redis" at bounding box center [113, 437] width 98 height 326
click at [123, 287] on link "nextjs" at bounding box center [113, 287] width 97 height 25
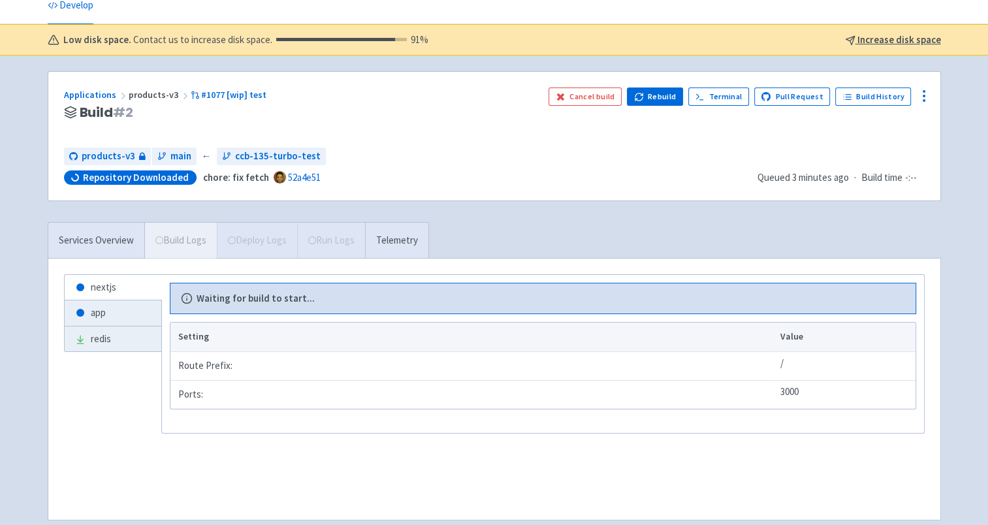
click at [144, 418] on ul "nextjs app redis" at bounding box center [113, 351] width 98 height 155
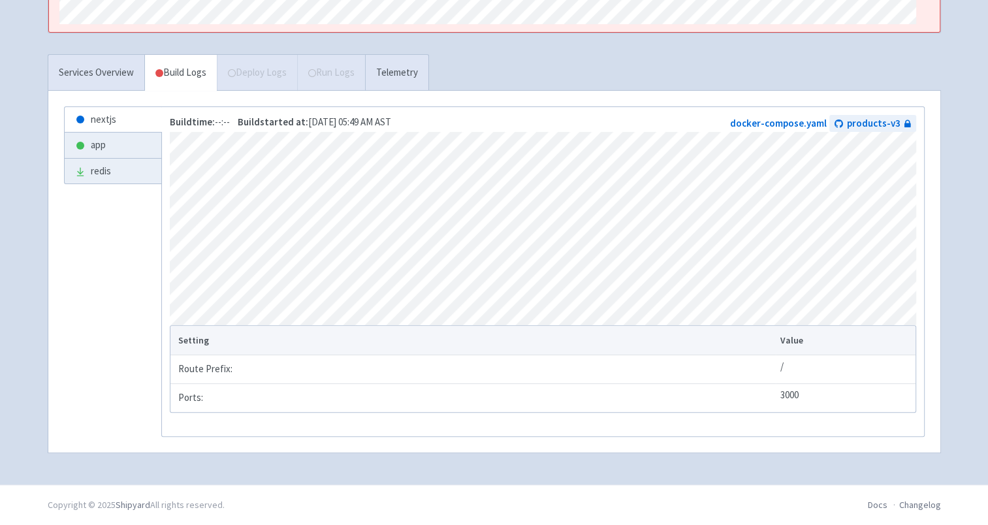
scroll to position [243, 0]
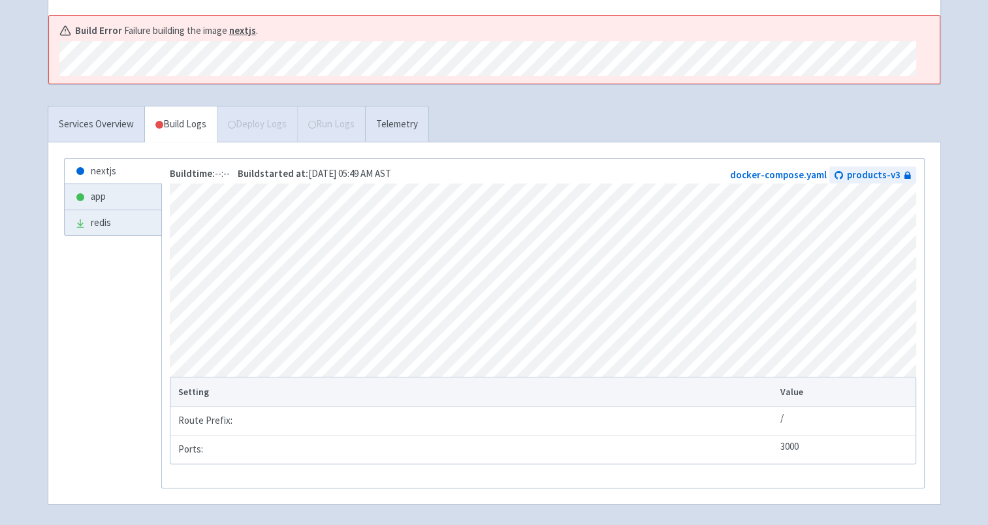
click at [489, 124] on div "Services Overview Build Logs Deploy Logs Run Logs Telemetry nextjs app redis Bu…" at bounding box center [494, 313] width 909 height 415
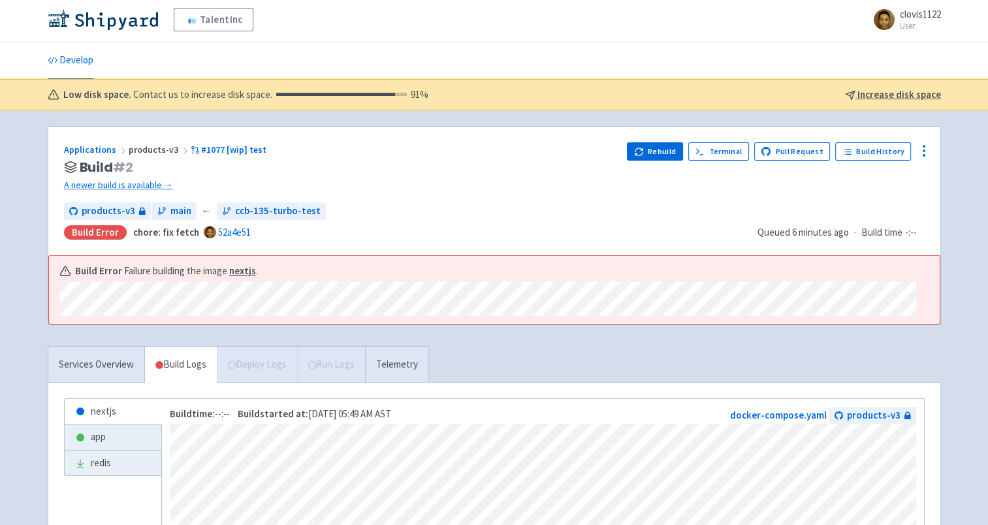
scroll to position [0, 0]
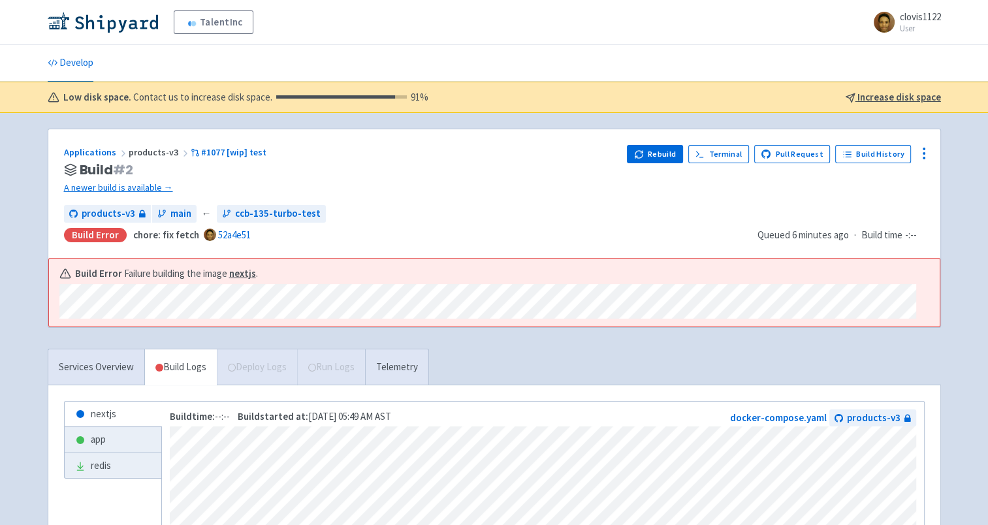
click at [370, 120] on div "TalentInc clovis1122 User Profile Sign out Develop 91 %" at bounding box center [494, 389] width 988 height 779
click at [370, 255] on div "Applications products-v3 #1077 [wip] test Build # 2 A newer build is available …" at bounding box center [494, 193] width 892 height 129
click at [89, 69] on link "Develop" at bounding box center [71, 63] width 46 height 37
click at [73, 67] on link "Develop" at bounding box center [71, 63] width 46 height 37
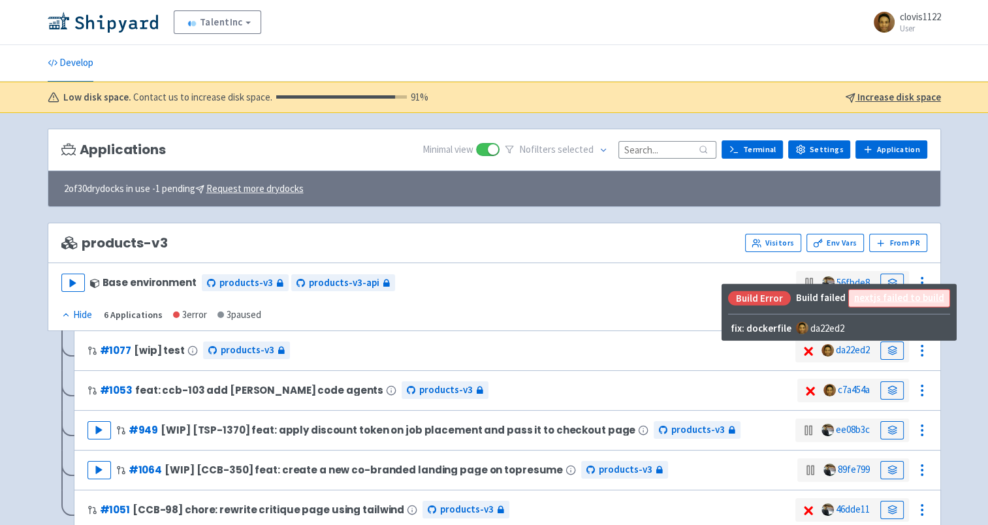
click at [801, 347] on icon at bounding box center [809, 351] width 16 height 13
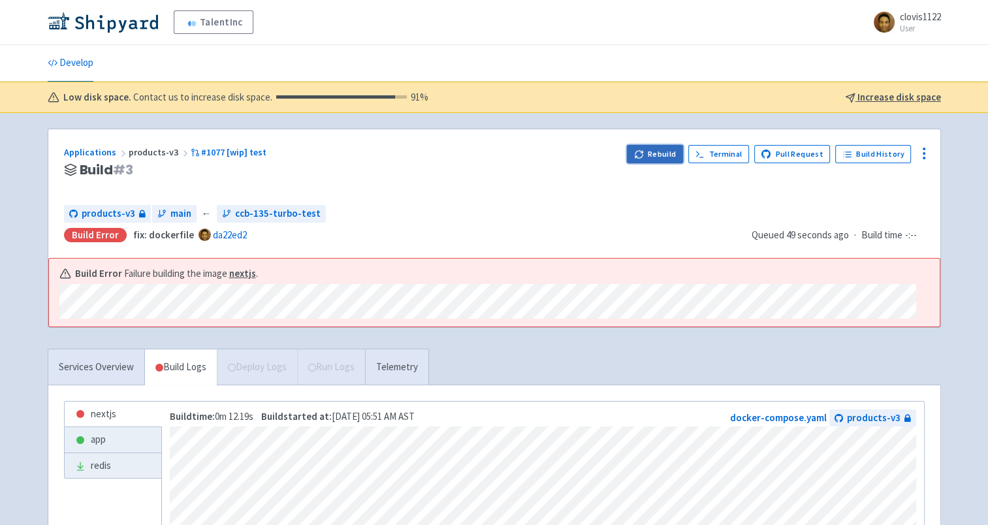
click at [658, 159] on button "Rebuild" at bounding box center [655, 154] width 56 height 18
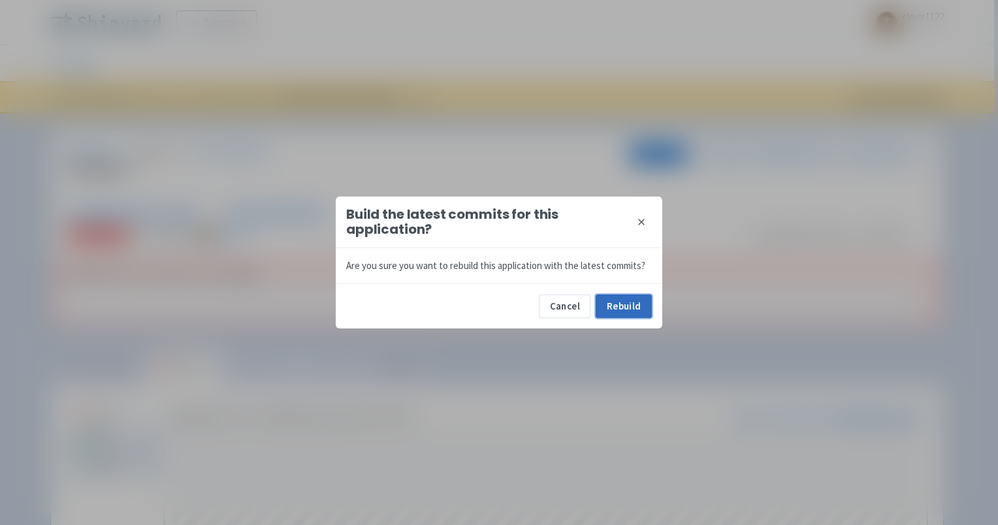
click at [648, 316] on button "Rebuild" at bounding box center [624, 307] width 56 height 24
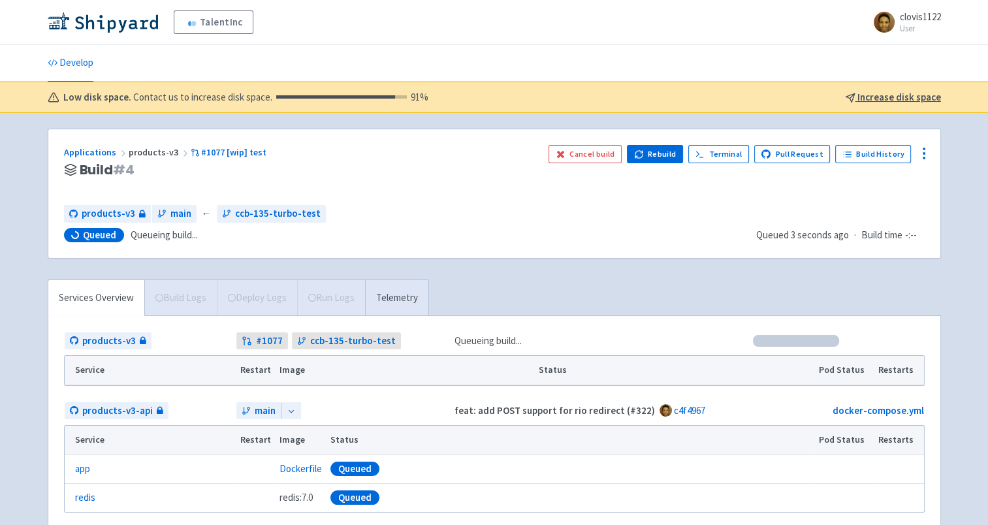
click at [354, 253] on div "Applications products-v3 #1077 [wip] test Build # 4 Cancel build Rebuild Termin…" at bounding box center [494, 193] width 892 height 129
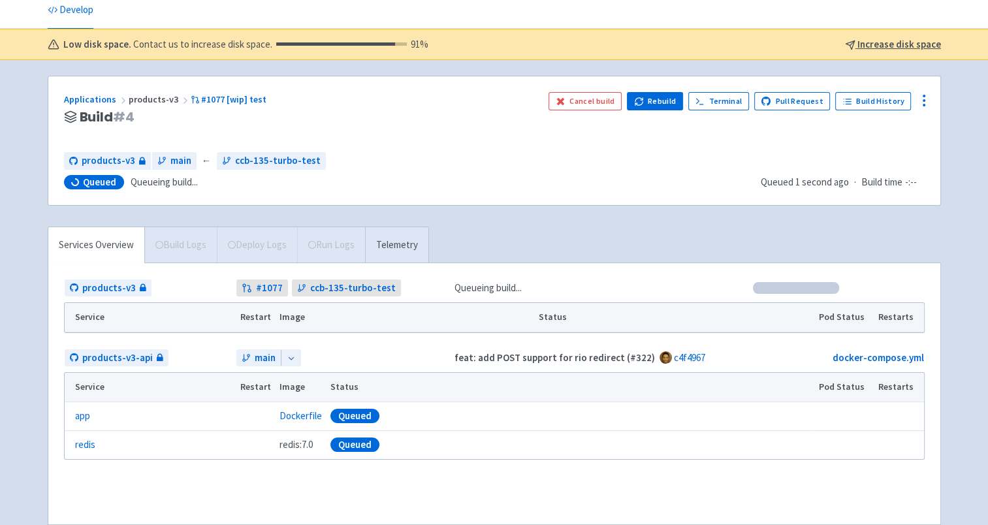
scroll to position [65, 0]
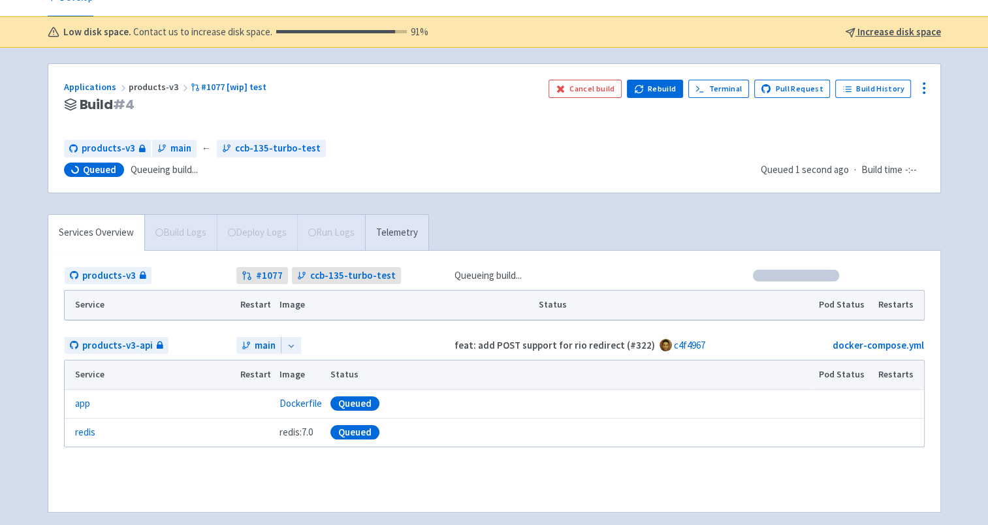
click at [354, 253] on div "products-v3 # 1077 ccb-135-turbo-test Queueing build... Service Restart Image S…" at bounding box center [494, 381] width 892 height 261
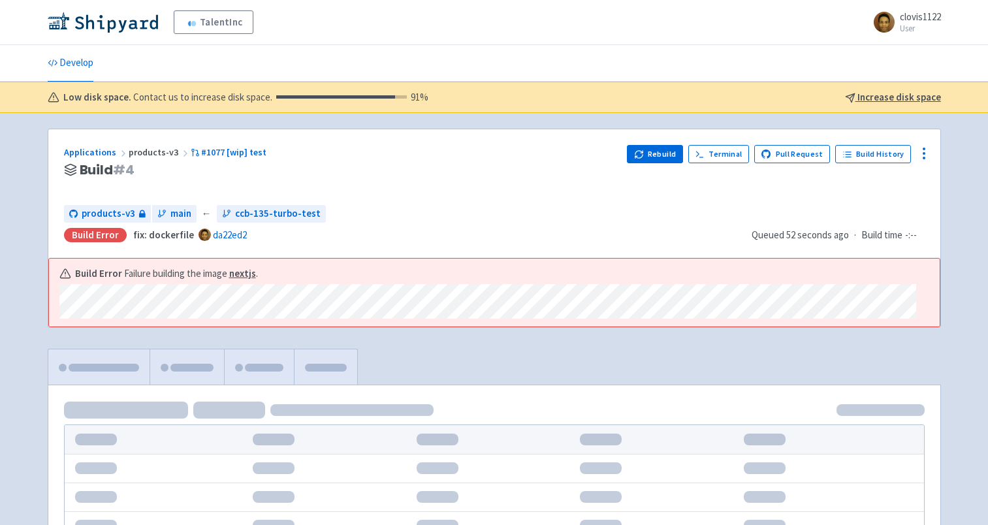
scroll to position [65, 0]
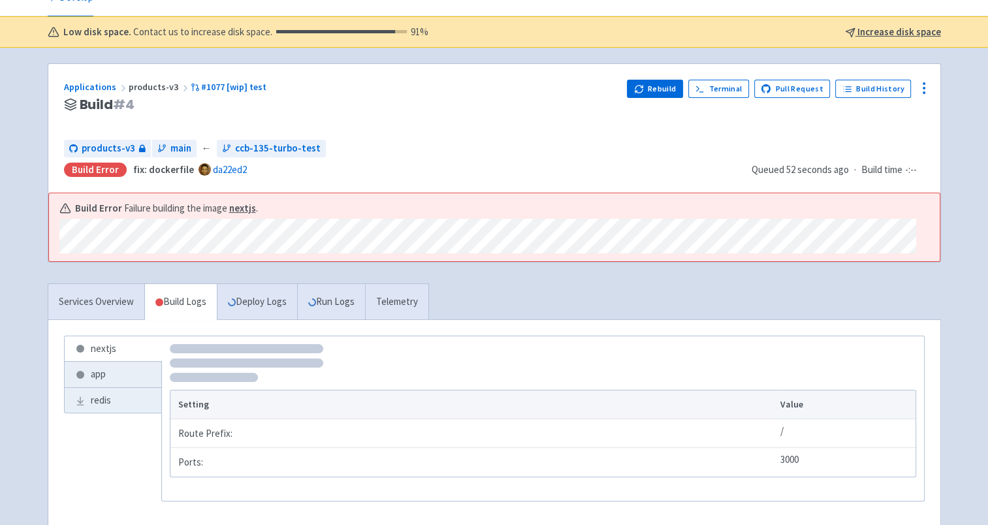
click at [10, 276] on div "TalentInc clovis1122 User Profile Sign out Develop 91 %" at bounding box center [494, 274] width 988 height 679
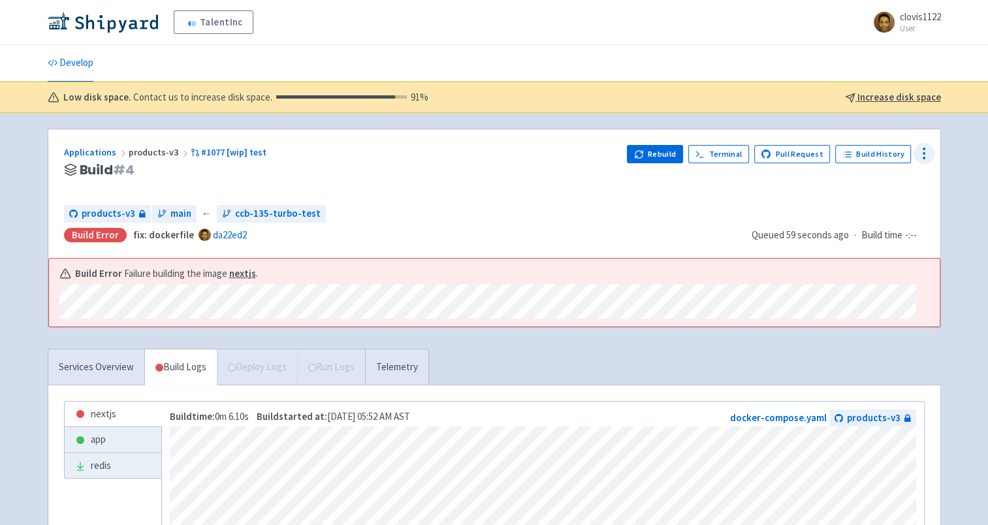
click at [927, 146] on icon at bounding box center [924, 154] width 16 height 16
click at [651, 232] on span "Build Error fix: dockerfile da22ed2" at bounding box center [402, 235] width 677 height 15
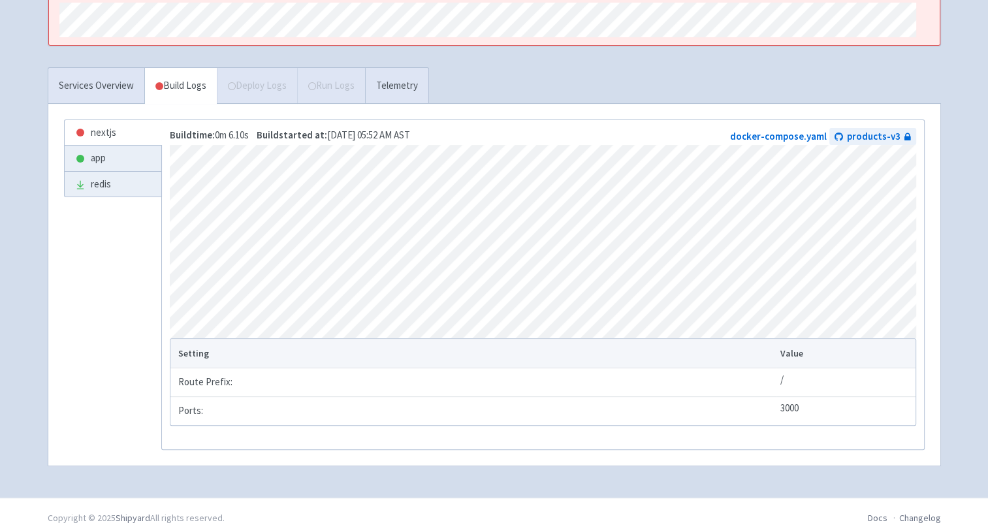
scroll to position [308, 0]
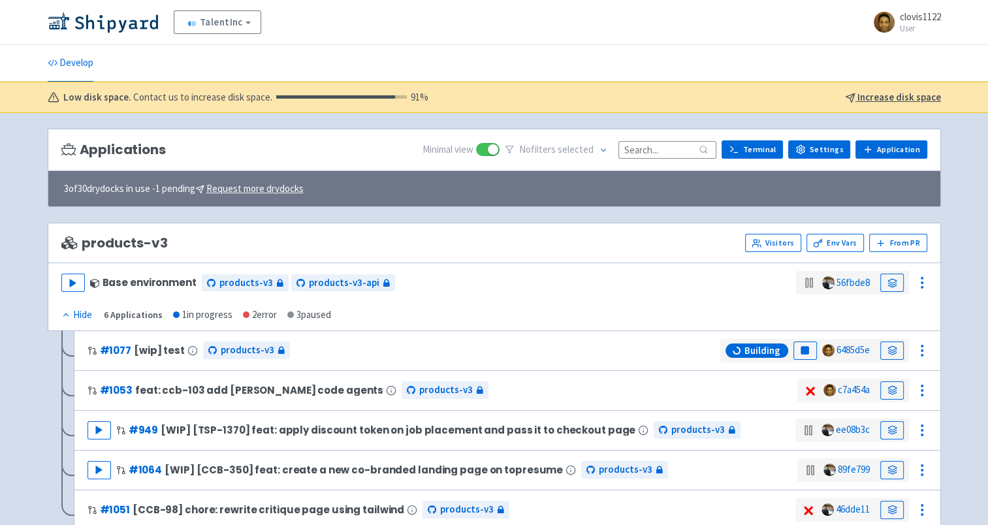
click at [10, 229] on div "TalentInc Recruiter-com View Organizations clovis1122 User Profile Sign out Dev…" at bounding box center [494, 509] width 988 height 1019
click at [888, 342] on link at bounding box center [892, 351] width 24 height 18
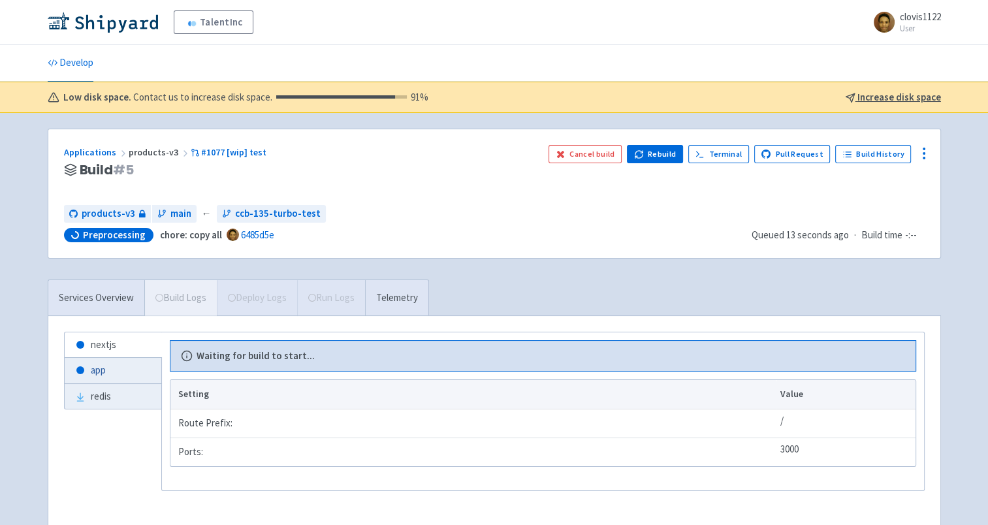
click at [105, 376] on link "app" at bounding box center [113, 370] width 97 height 25
click at [125, 353] on link "nextjs" at bounding box center [113, 344] width 97 height 25
click at [533, 187] on div "Applications products-v3 #1077 [wip] test Build # 5" at bounding box center [301, 170] width 474 height 50
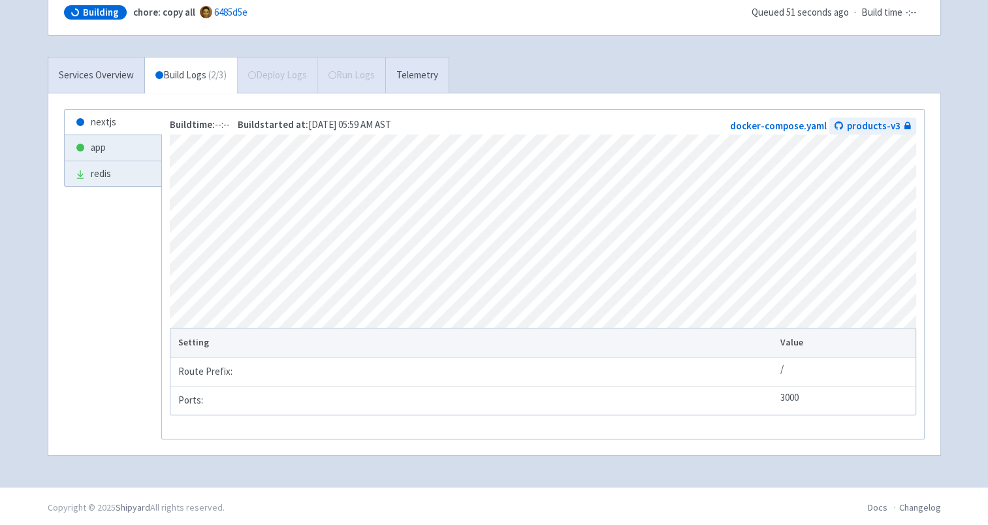
scroll to position [173, 0]
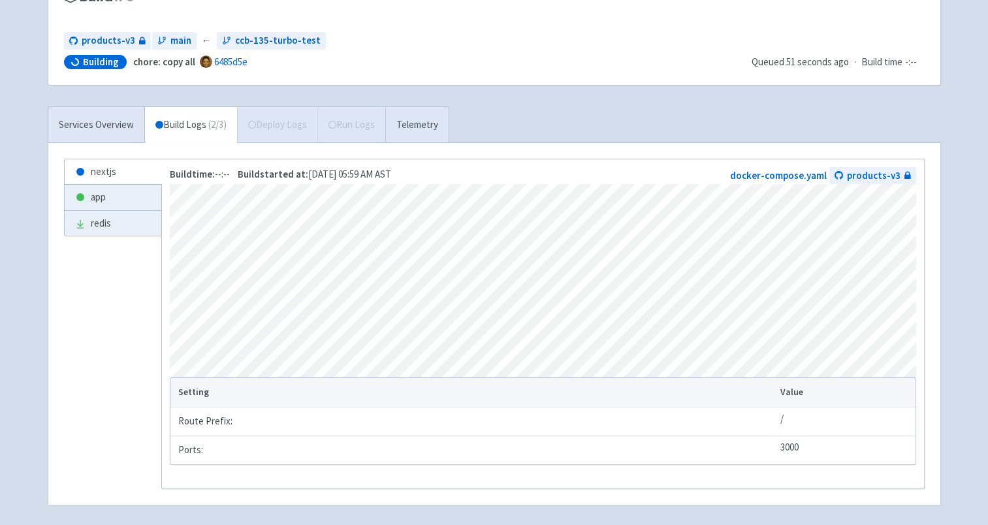
click at [89, 382] on ul "nextjs app redis" at bounding box center [113, 322] width 98 height 326
click at [98, 381] on ul "nextjs app redis" at bounding box center [113, 322] width 98 height 326
click at [68, 353] on ul "nextjs app redis" at bounding box center [113, 322] width 98 height 326
click at [105, 401] on ul "nextjs app redis" at bounding box center [113, 322] width 98 height 326
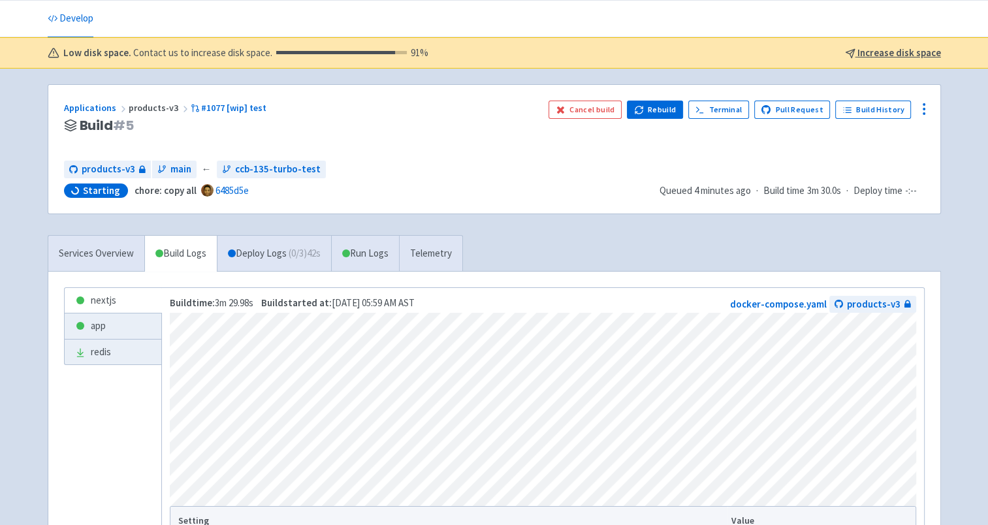
scroll to position [0, 0]
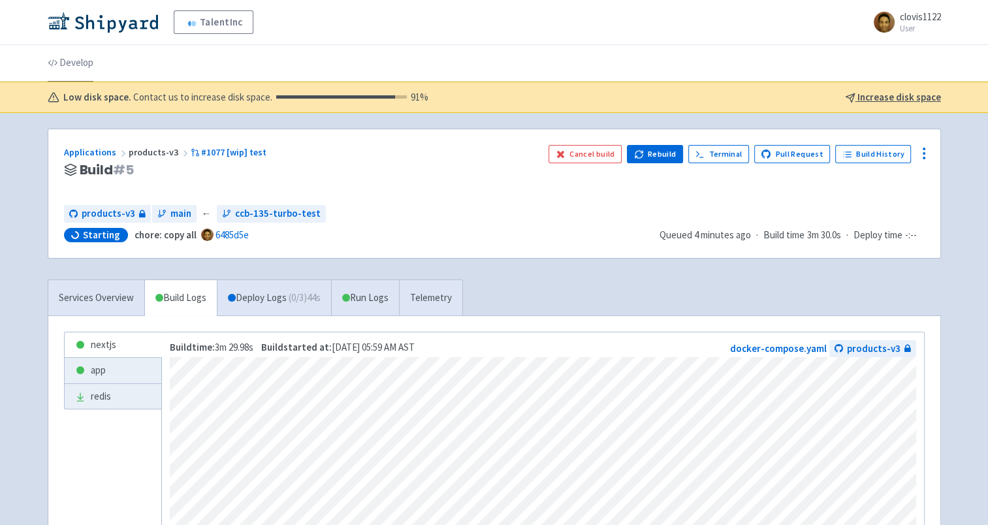
click at [84, 71] on link "Develop" at bounding box center [71, 63] width 46 height 37
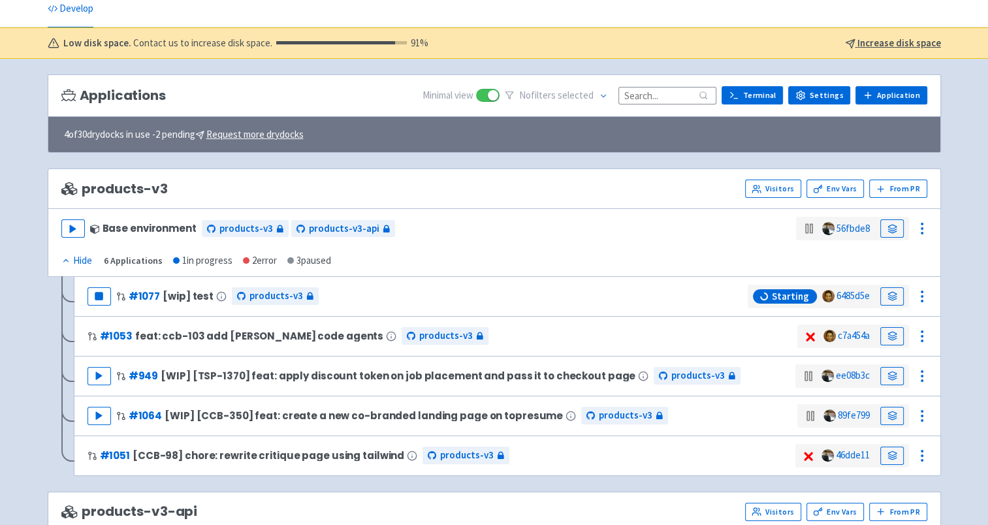
scroll to position [65, 0]
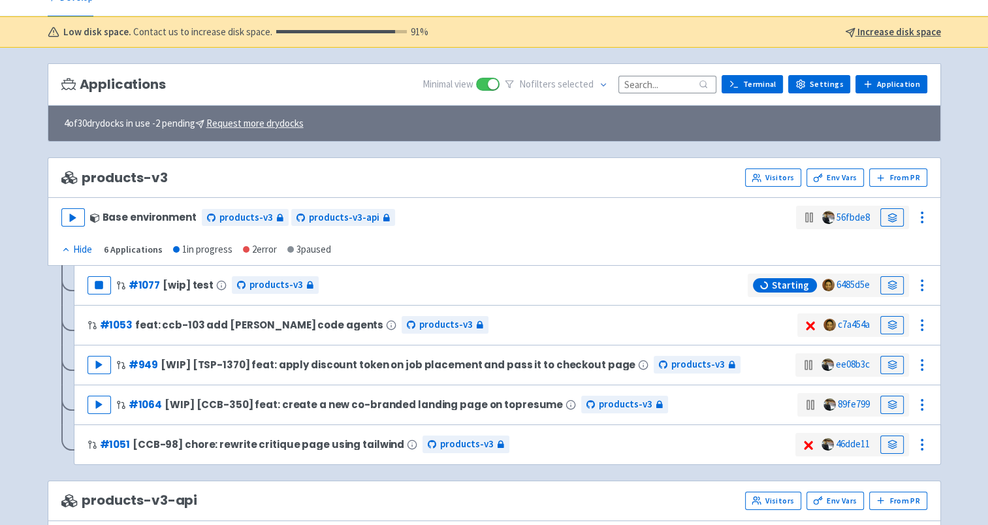
click at [16, 171] on div "TalentInc Recruiter-com View Organizations clovis1122 User Profile Sign out Dev…" at bounding box center [494, 444] width 988 height 1019
click at [656, 244] on div "Play Base environment products-v3 products-v3-api 56fbde8 Hide Show 6 Applicati…" at bounding box center [494, 231] width 893 height 69
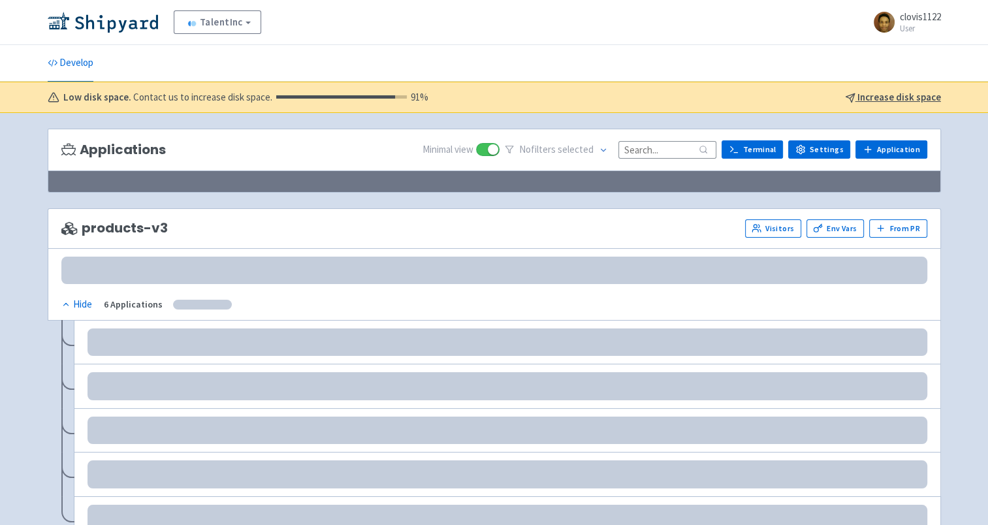
click at [15, 121] on div "TalentInc Recruiter-com View Organizations clovis1122 User Profile Sign out Dev…" at bounding box center [494, 534] width 988 height 1068
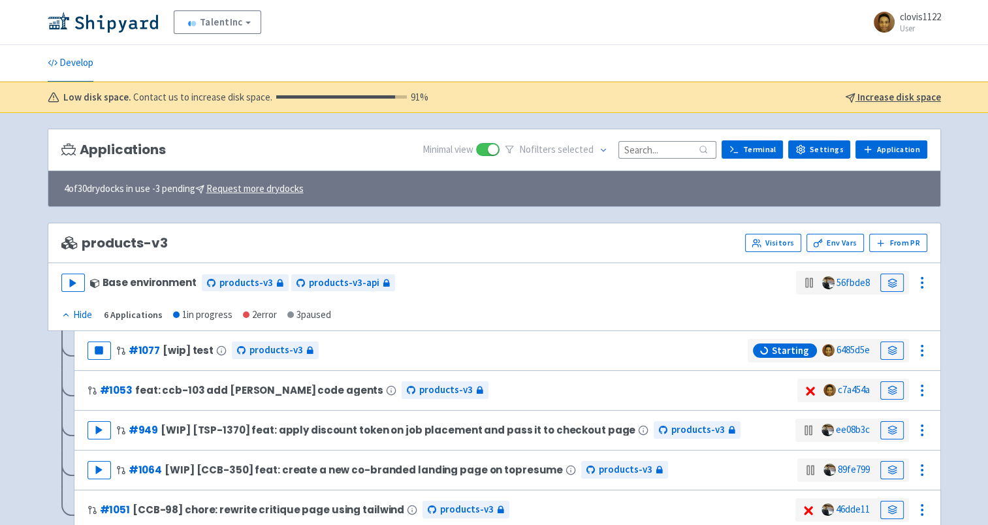
click at [0, 146] on html "TalentInc Recruiter-com View Organizations clovis1122 User Profile Sign out" at bounding box center [494, 262] width 988 height 525
click at [33, 172] on div "TalentInc Recruiter-com View Organizations clovis1122 User Profile Sign out Dev…" at bounding box center [494, 509] width 988 height 1019
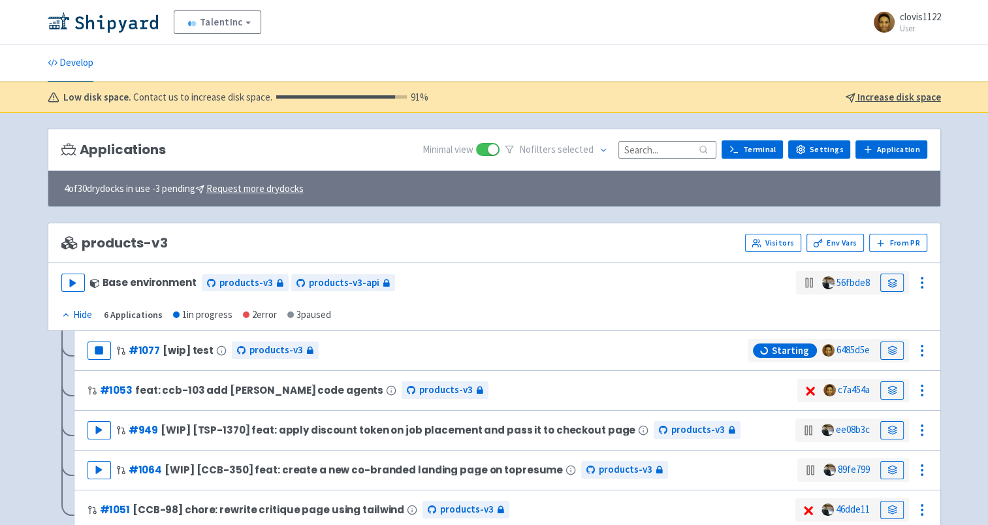
click at [24, 177] on div "TalentInc Recruiter-com View Organizations clovis1122 User Profile Sign out Dev…" at bounding box center [494, 509] width 988 height 1019
click at [65, 138] on div "Applications Minimal view No filter s selected Terminal Settings Application Te…" at bounding box center [494, 150] width 893 height 42
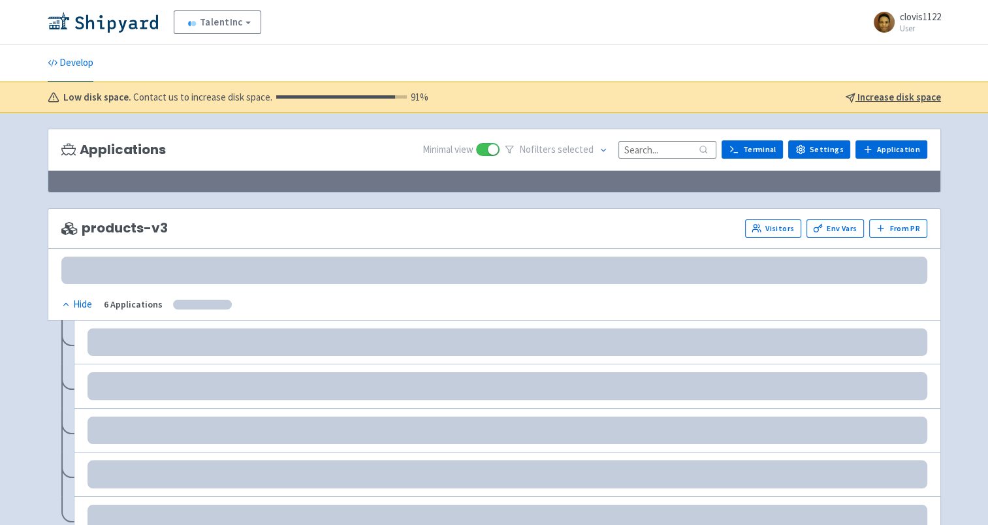
drag, startPoint x: 0, startPoint y: 0, endPoint x: 22, endPoint y: 148, distance: 149.8
click at [22, 148] on div "TalentInc Recruiter-com View Organizations clovis1122 User Profile Sign out Dev…" at bounding box center [494, 534] width 988 height 1068
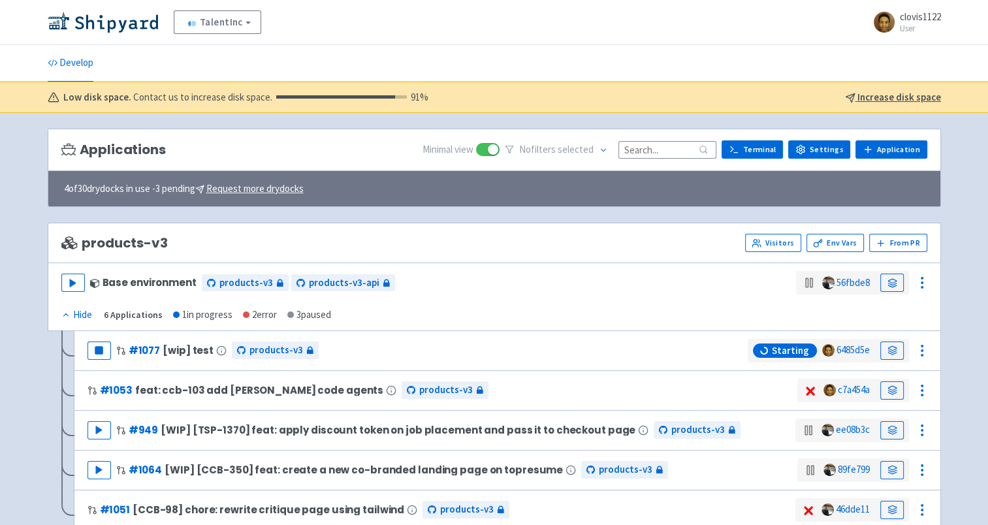
click at [22, 146] on div "TalentInc Recruiter-com View Organizations clovis1122 User Profile Sign out Dev…" at bounding box center [494, 528] width 988 height 1057
click at [886, 349] on link at bounding box center [892, 351] width 24 height 18
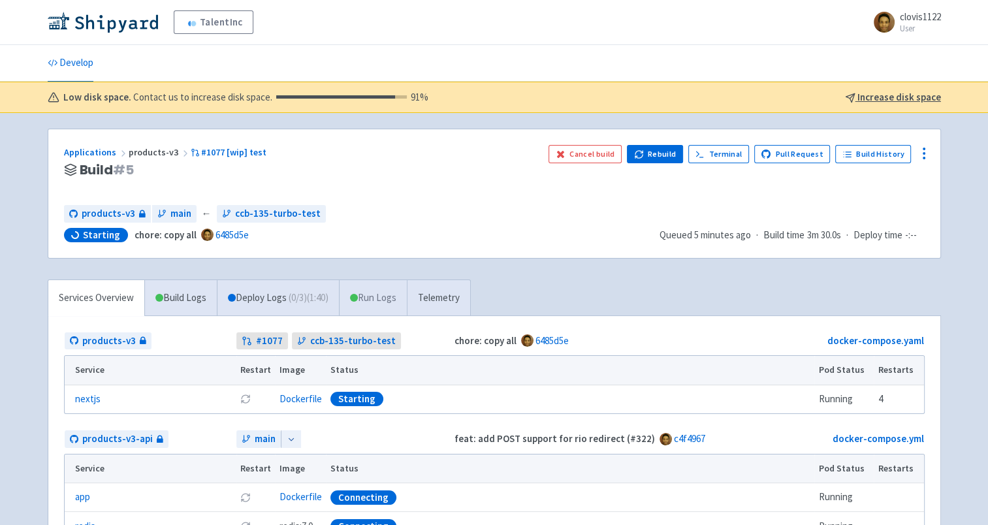
click at [406, 301] on link "Run Logs" at bounding box center [373, 298] width 68 height 36
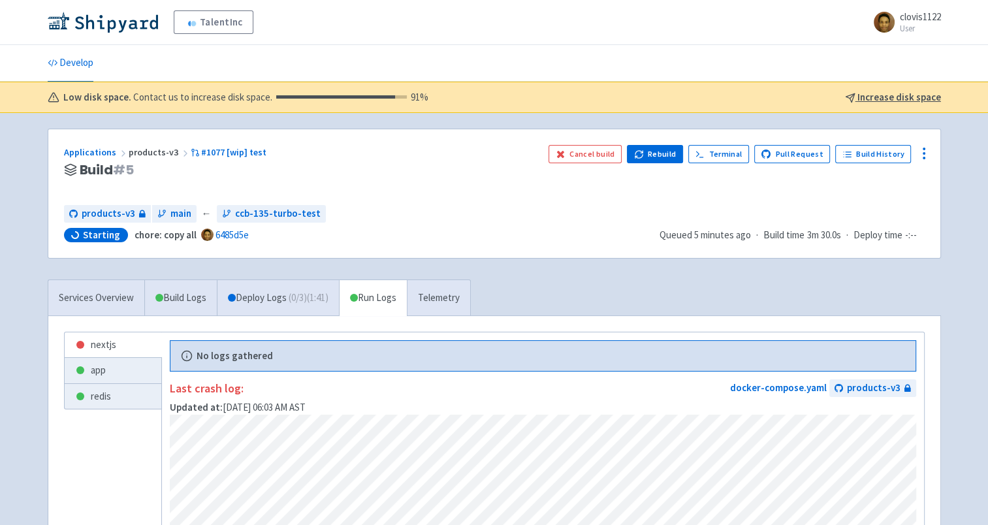
click at [445, 223] on div "products-v3 main ← ccb-135-turbo-test Starting chore: copy all 6485d5e" at bounding box center [356, 223] width 585 height 37
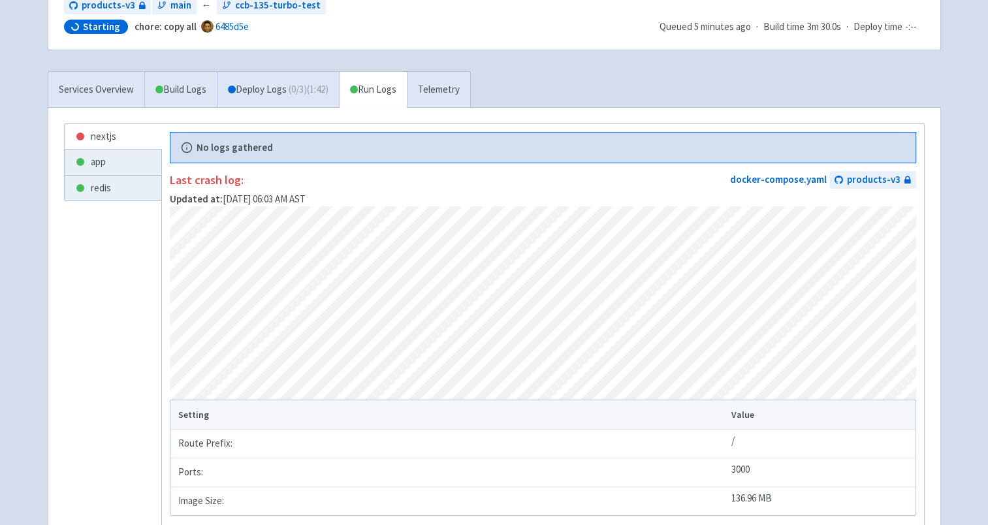
scroll to position [196, 0]
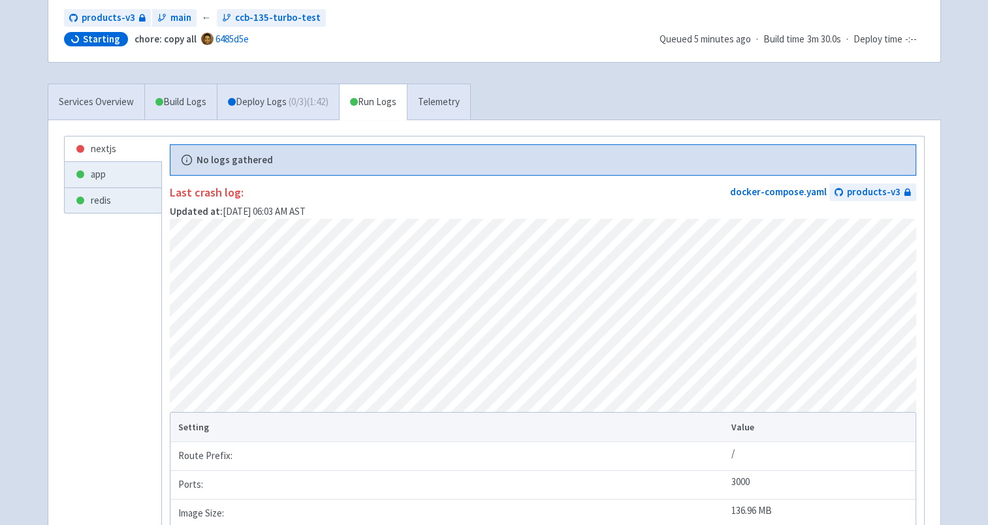
click at [124, 316] on ul "nextjs app redis" at bounding box center [113, 342] width 98 height 412
click at [613, 71] on div "Applications products-v3 #1077 [wip] test Build # 5 A newer build is available …" at bounding box center [494, 259] width 893 height 652
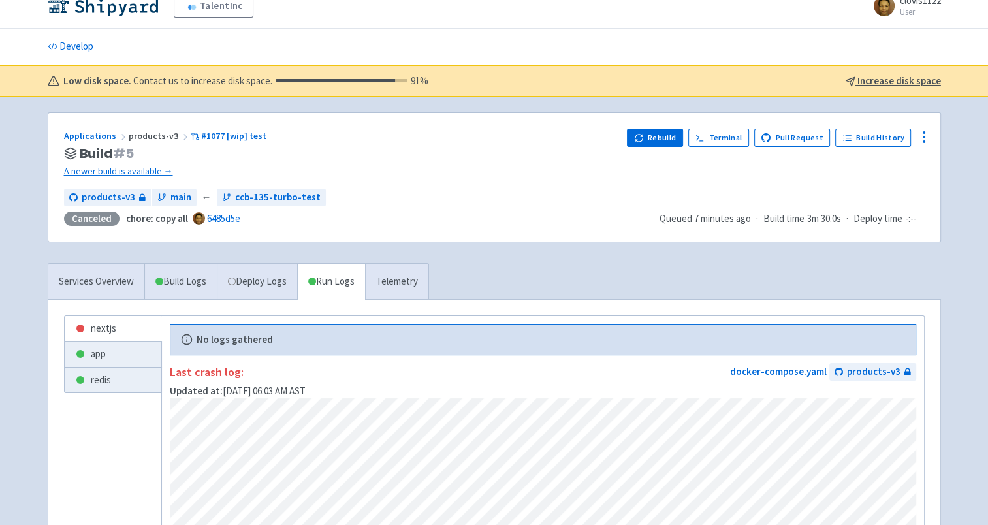
scroll to position [0, 0]
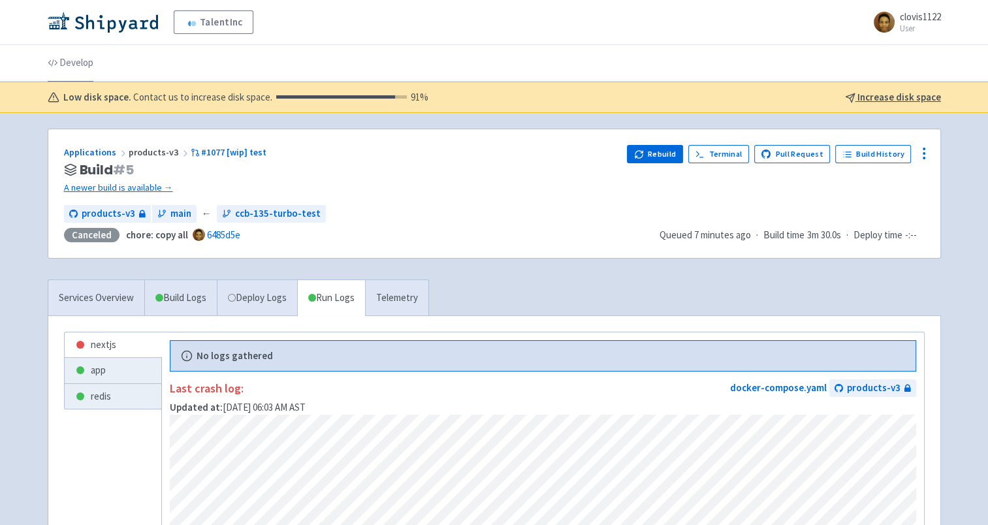
click at [88, 75] on link "Develop" at bounding box center [71, 63] width 46 height 37
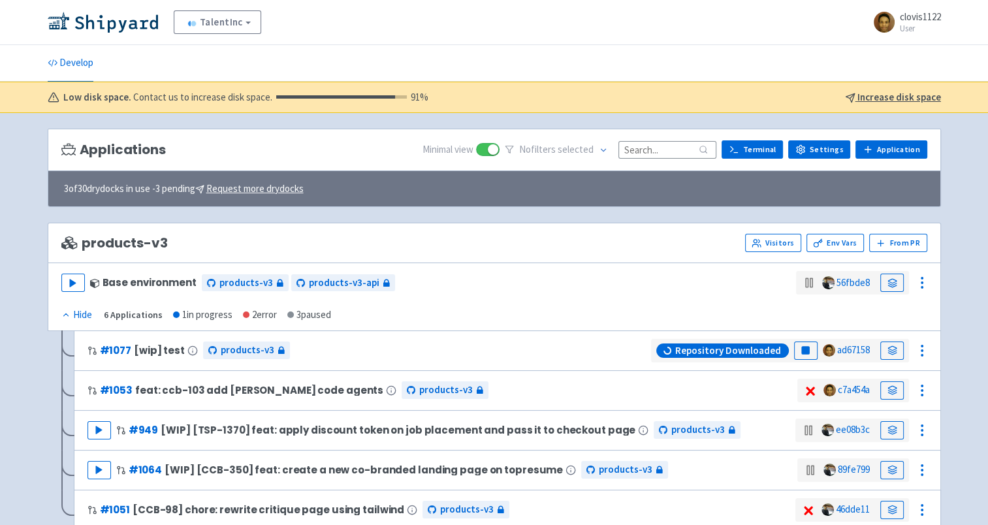
click at [19, 217] on div "TalentInc Recruiter-com View Organizations clovis1122 User Profile Sign out Dev…" at bounding box center [494, 509] width 988 height 1019
click at [0, 233] on html "TalentInc Recruiter-com View Organizations clovis1122 User Profile Sign out" at bounding box center [494, 262] width 988 height 525
click at [891, 348] on icon at bounding box center [893, 350] width 10 height 10
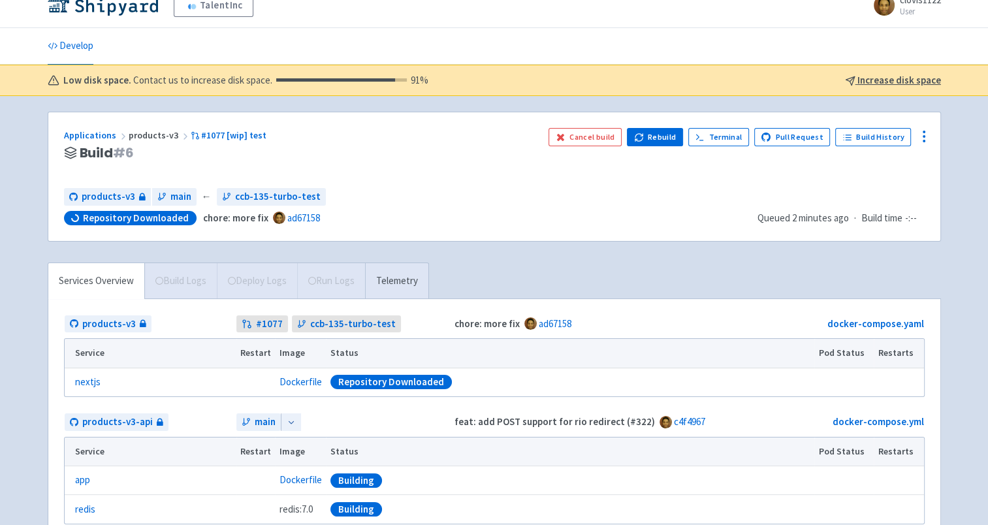
scroll to position [65, 0]
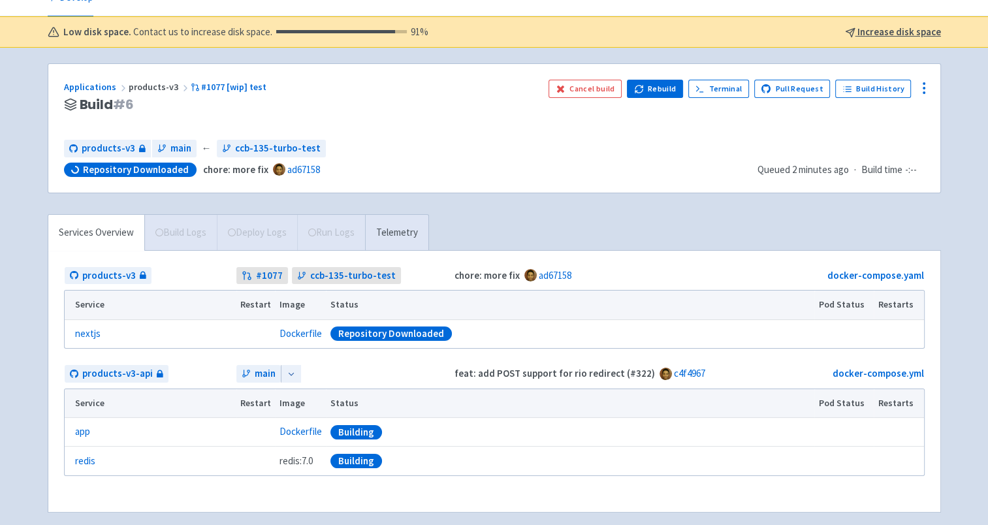
click at [10, 342] on div "TalentInc clovis1122 User Profile Sign out Develop 91 %" at bounding box center [494, 239] width 988 height 609
